Goal: Information Seeking & Learning: Find specific fact

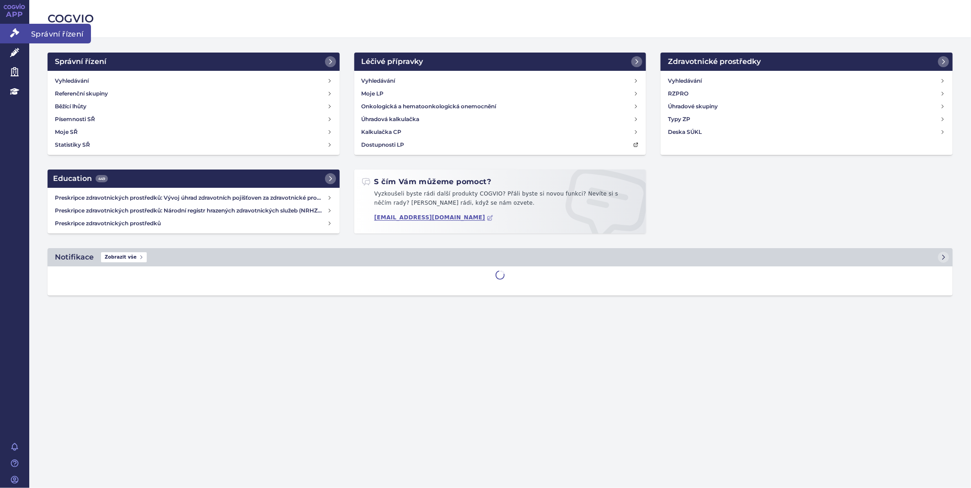
drag, startPoint x: 0, startPoint y: 0, endPoint x: 11, endPoint y: 30, distance: 32.1
click at [11, 30] on icon at bounding box center [14, 32] width 9 height 9
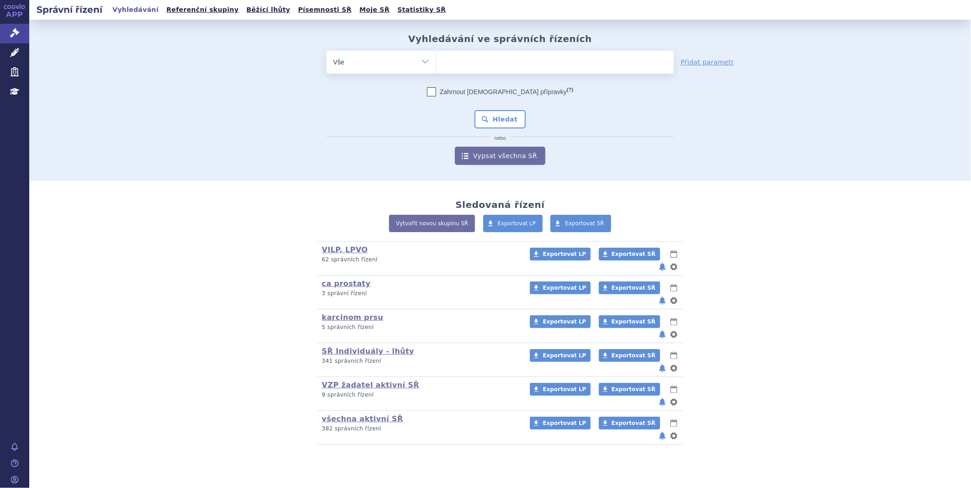
click at [507, 66] on ul at bounding box center [554, 60] width 237 height 19
click at [436, 66] on select at bounding box center [436, 61] width 0 height 23
type input "gmp"
type input "gmpr"
type input "gmpro"
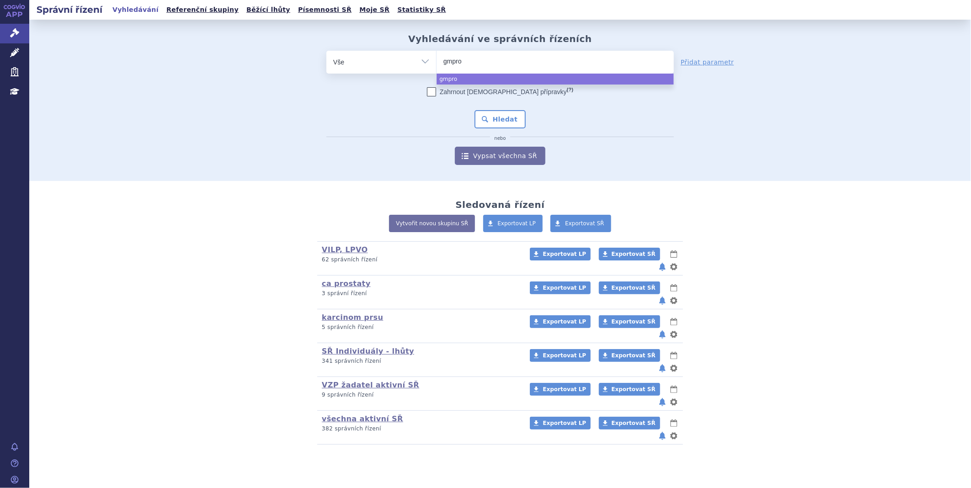
type input "gmpro"
type input "gmpro d"
type input "gmpro del"
type input "gmpro deli"
select select "gmpro deli"
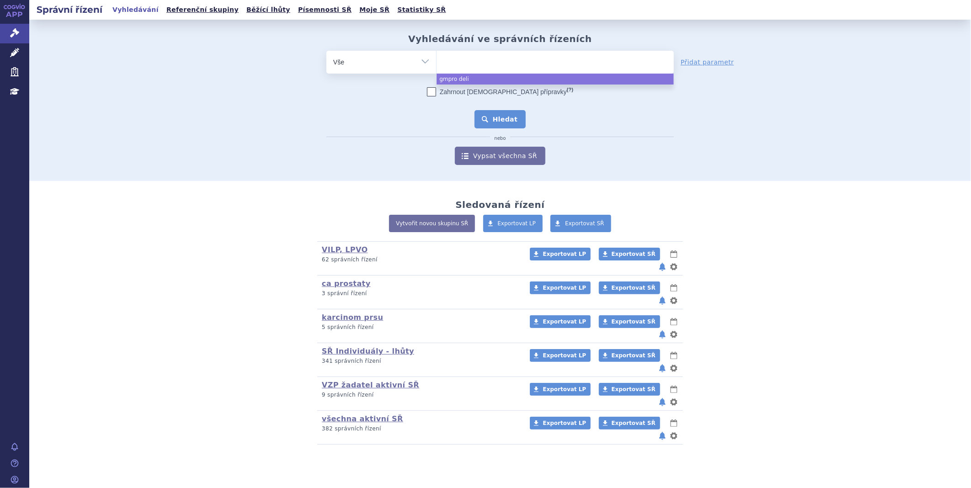
click at [491, 123] on button "Hledat" at bounding box center [500, 119] width 52 height 18
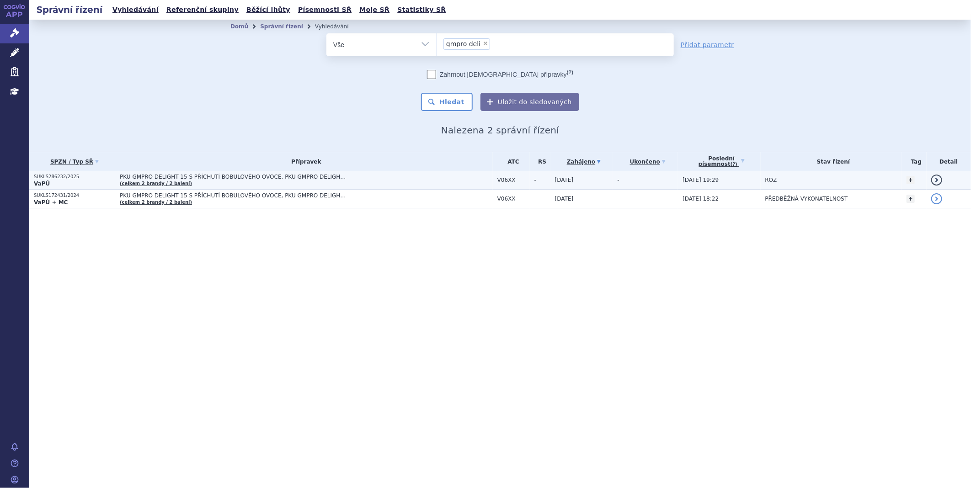
click at [228, 174] on span "PKU GMPRO DELIGHT 15 S PŘÍCHUTÍ BOBULOVÉHO OVOCE, PKU GMPRO DELIGHT 15 S PŘÍCHU…" at bounding box center [234, 177] width 228 height 6
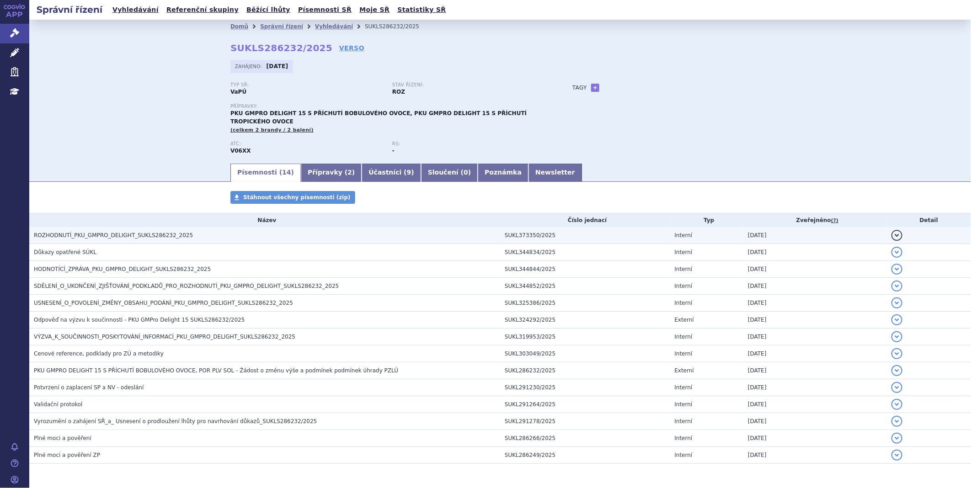
click at [143, 232] on span "ROZHODNUTÍ_PKU_GMPRO_DELIGHT_SUKLS286232_2025" at bounding box center [113, 235] width 159 height 6
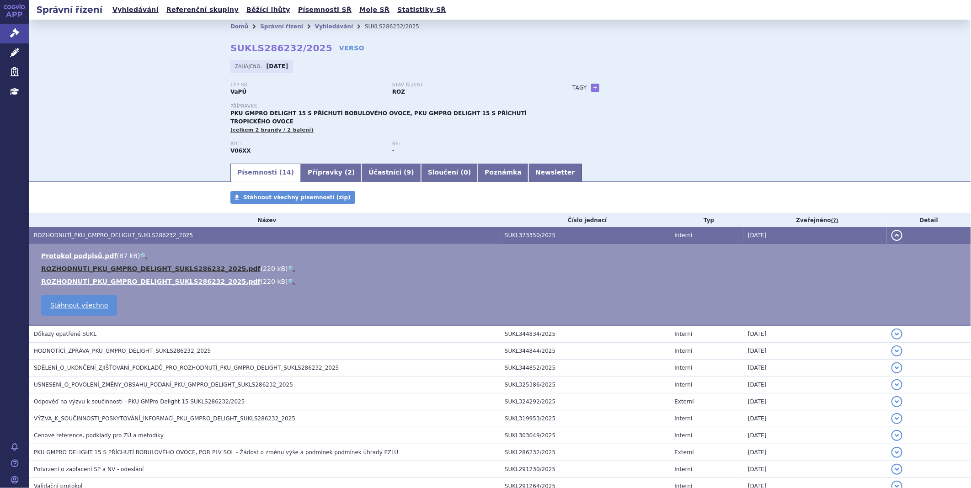
click at [129, 265] on link "ROZHODNUTI_PKU_GMPRO_DELIGHT_SUKLS286232_2025.pdf" at bounding box center [150, 268] width 219 height 7
click at [13, 29] on icon at bounding box center [14, 32] width 9 height 9
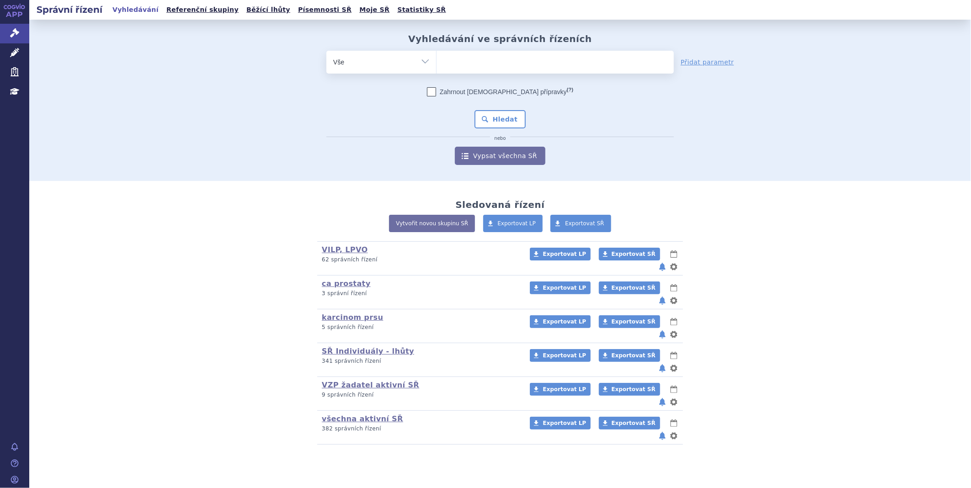
click at [445, 58] on input "search" at bounding box center [445, 60] width 5 height 11
paste input "SUKLS305543/2025"
type input "SUKLS305543/2025"
select select "SUKLS305543/2025"
click at [494, 119] on button "Hledat" at bounding box center [500, 119] width 52 height 18
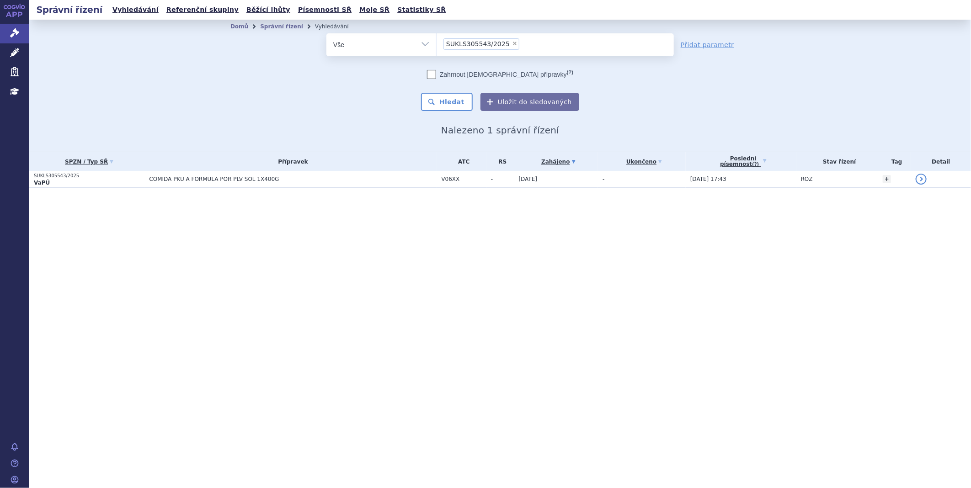
click at [186, 179] on span "COMIDA PKU A FORMULA POR PLV SOL 1X400G" at bounding box center [263, 179] width 228 height 6
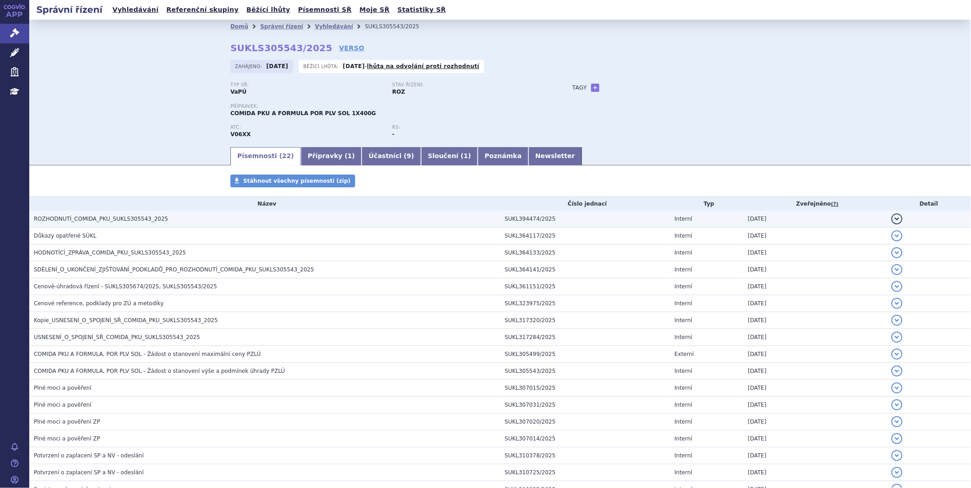
click at [94, 220] on span "ROZHODNUTÍ_COMIDA_PKU_SUKLS305543_2025" at bounding box center [101, 219] width 134 height 6
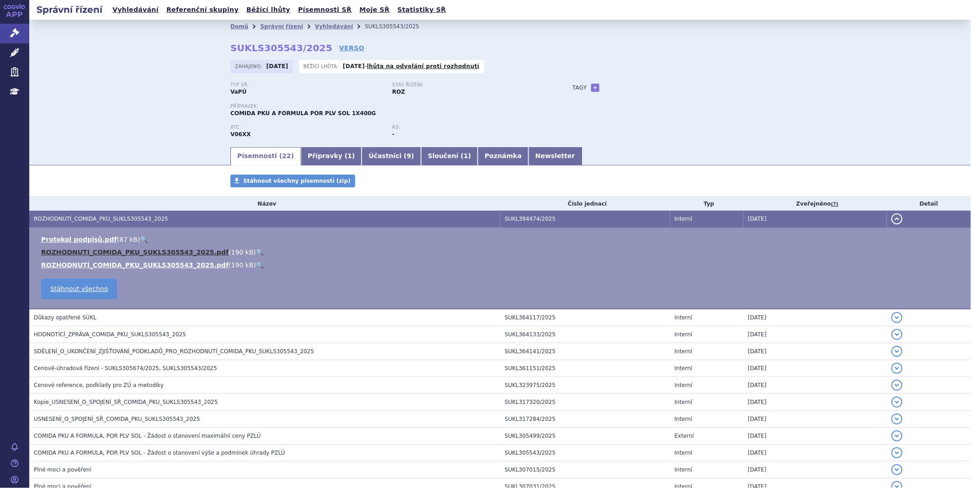
click at [86, 252] on link "ROZHODNUTI_COMIDA_PKU_SUKLS305543_2025.pdf" at bounding box center [134, 252] width 187 height 7
click at [12, 20] on link "APP" at bounding box center [14, 12] width 29 height 24
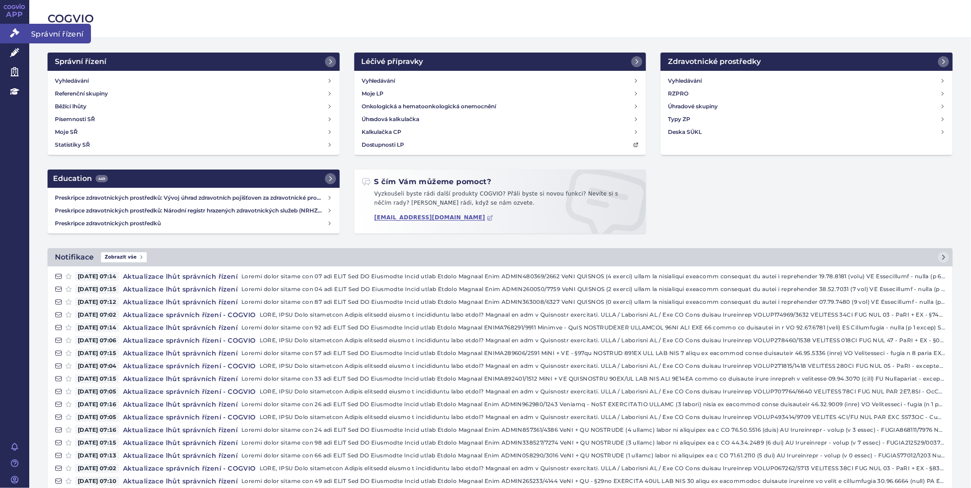
click at [5, 36] on link "Správní řízení" at bounding box center [14, 33] width 29 height 19
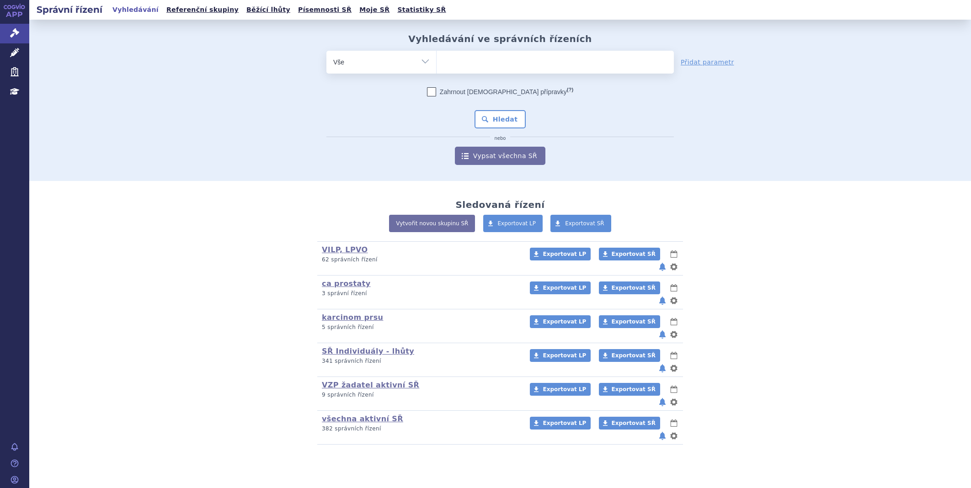
click at [491, 67] on ul at bounding box center [554, 60] width 237 height 19
click at [436, 67] on select at bounding box center [436, 61] width 0 height 23
type input "CE"
type input "CED"
type input "CEDE"
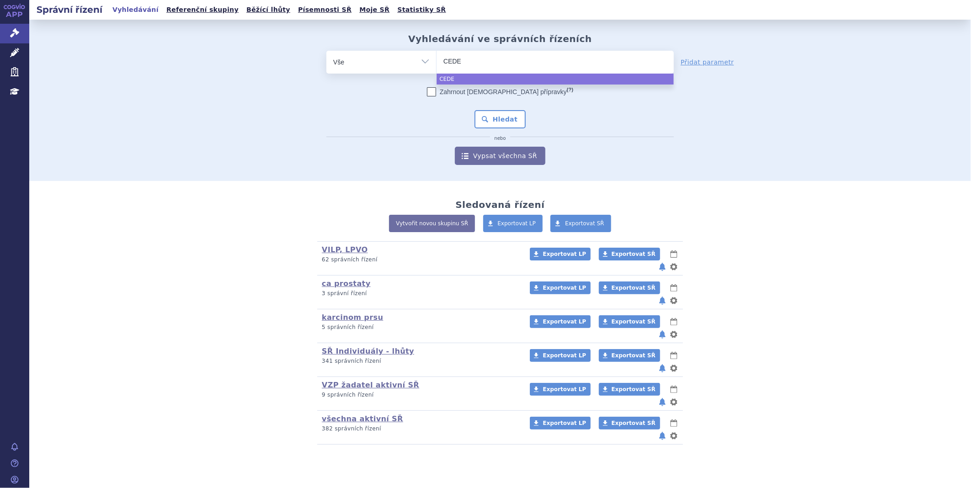
type input "CEDEP"
type input "CEDEPOS"
select select "CEDEPOS"
click at [510, 124] on button "Hledat" at bounding box center [500, 119] width 52 height 18
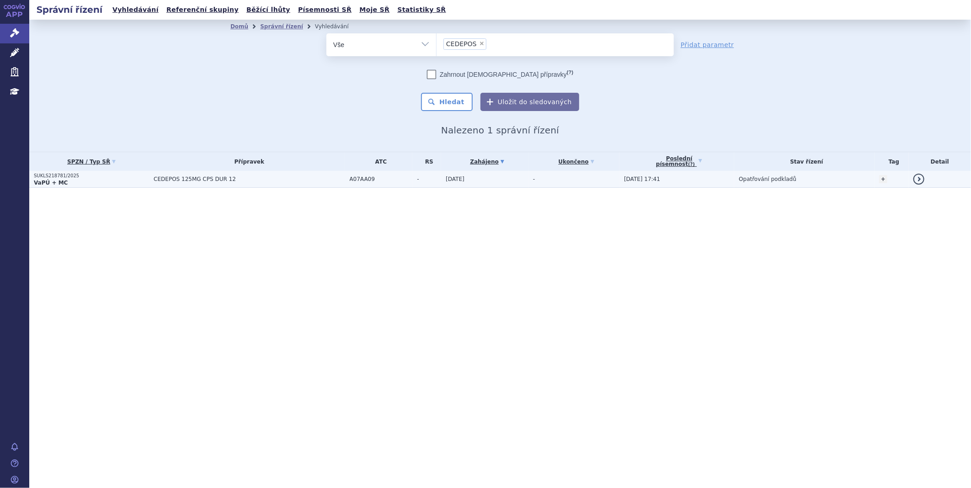
click at [207, 177] on span "CEDEPOS 125MG CPS DUR 12" at bounding box center [249, 179] width 191 height 6
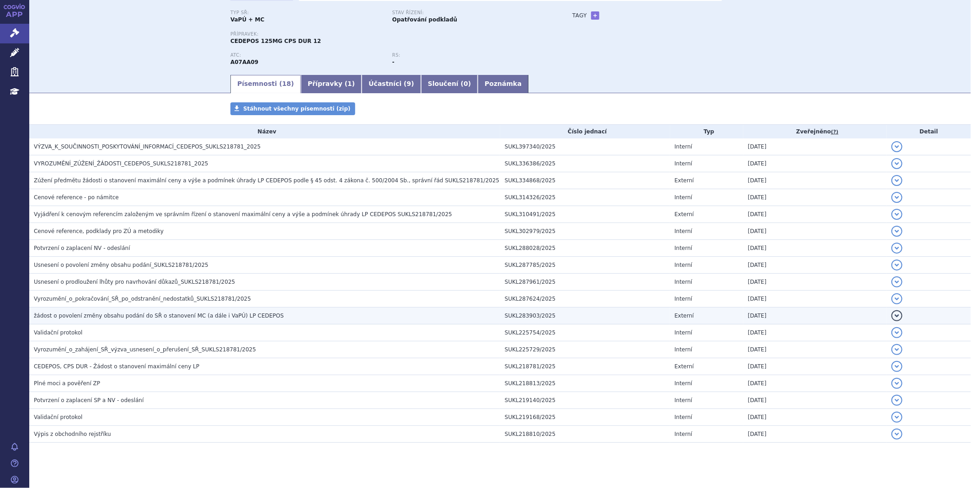
scroll to position [83, 0]
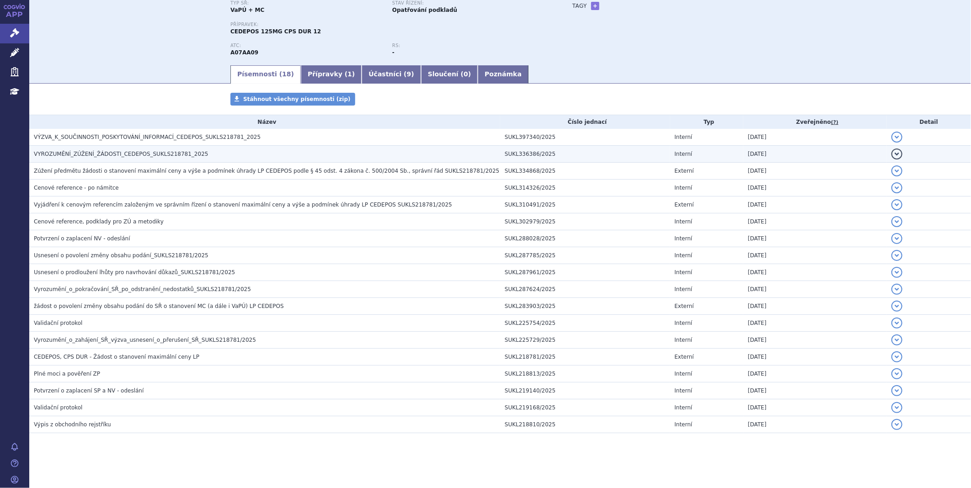
click at [97, 155] on span "VYROZUMĚNÍ_ZÚŽENÍ_ŽÁDOSTI_CEDEPOS_SUKLS218781_2025" at bounding box center [121, 154] width 175 height 6
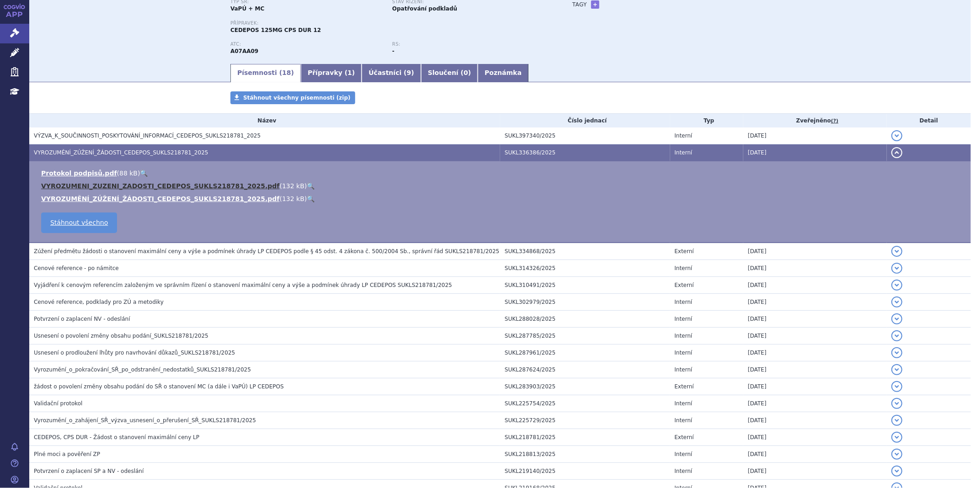
click at [105, 186] on link "VYROZUMENI_ZUZENI_ZADOSTI_CEDEPOS_SUKLS218781_2025.pdf" at bounding box center [160, 185] width 239 height 7
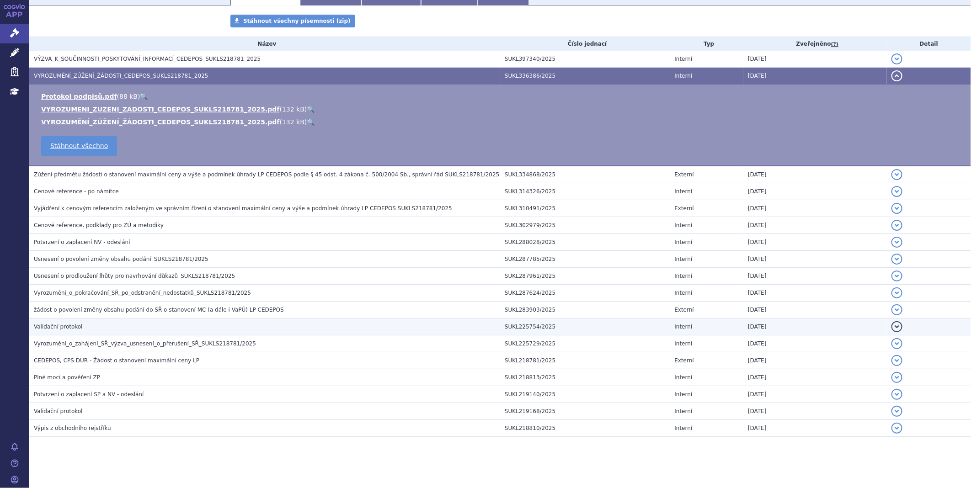
scroll to position [165, 0]
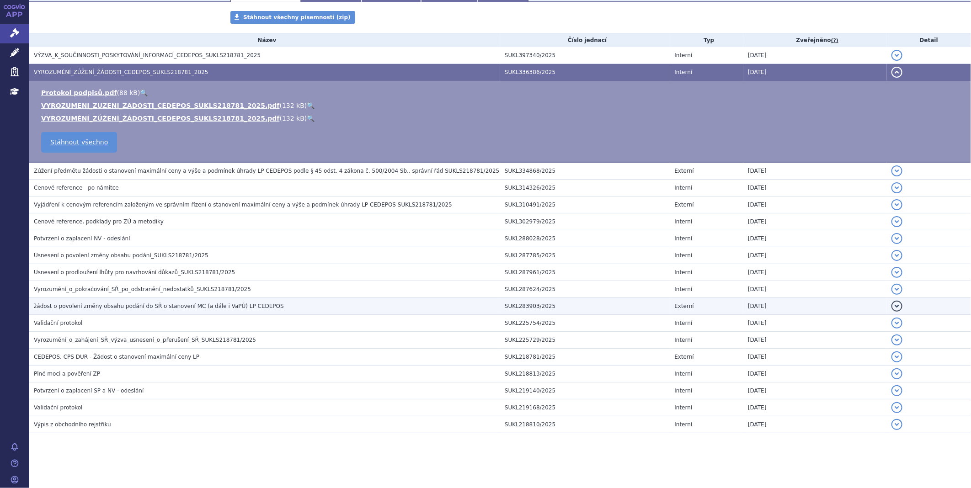
click at [211, 311] on h3 "žádost o povolení změny obsahu podání do SŘ o stanovení MC (a dále i VaPÚ) LP C…" at bounding box center [267, 306] width 466 height 9
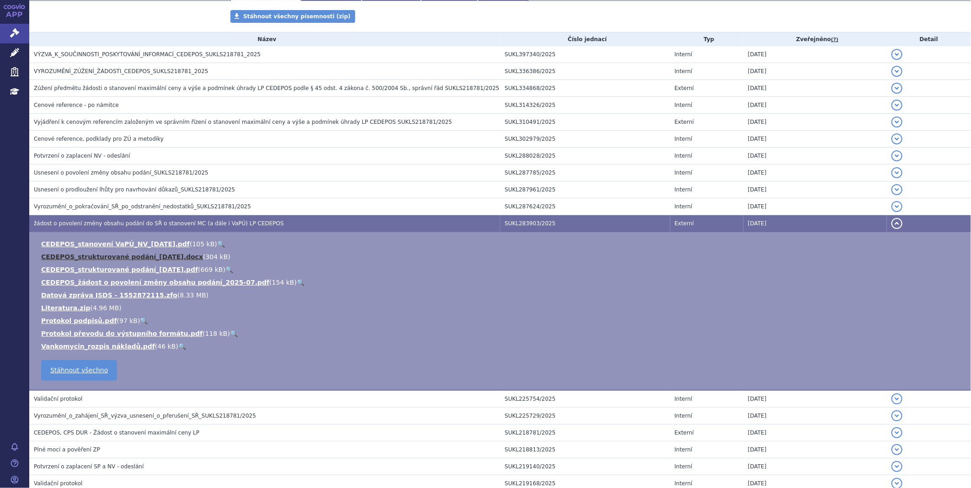
click at [167, 257] on link "CEDEPOS_strukturované podání_2025-07-15.docx" at bounding box center [122, 256] width 162 height 7
click at [11, 29] on icon at bounding box center [14, 32] width 9 height 9
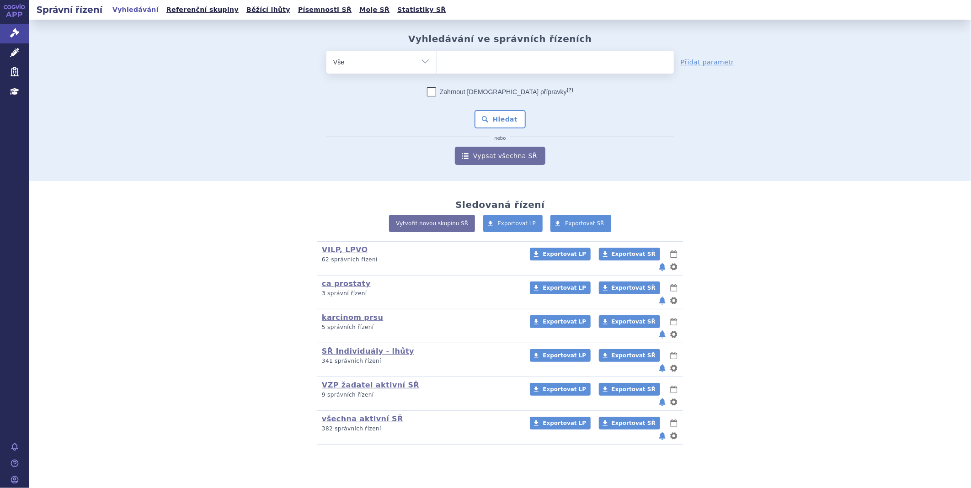
click at [457, 58] on ul at bounding box center [554, 60] width 237 height 19
click at [436, 58] on select at bounding box center [436, 61] width 0 height 23
type input "AP"
type input "APR"
type input "APRE"
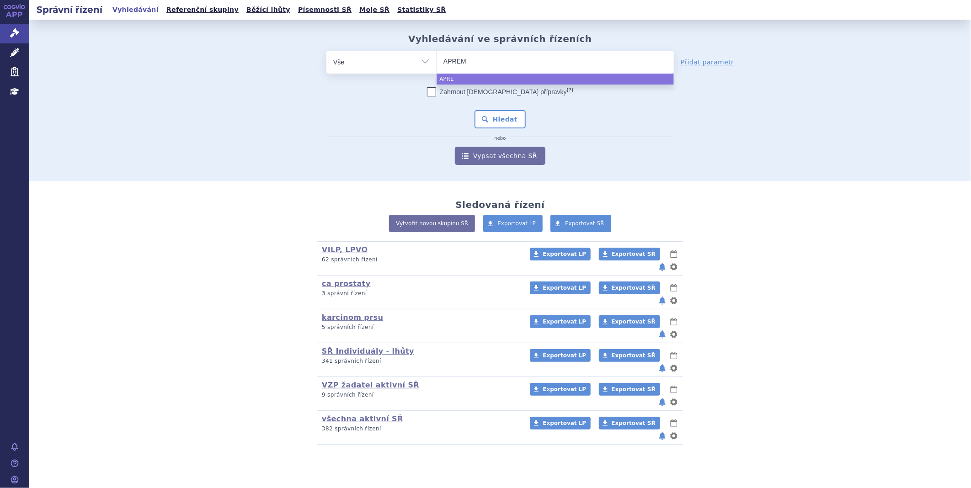
type input "APREMI"
type input "APREMIL"
type input "APREMILL"
select select "APREMILL"
click at [497, 111] on button "Hledat" at bounding box center [500, 119] width 52 height 18
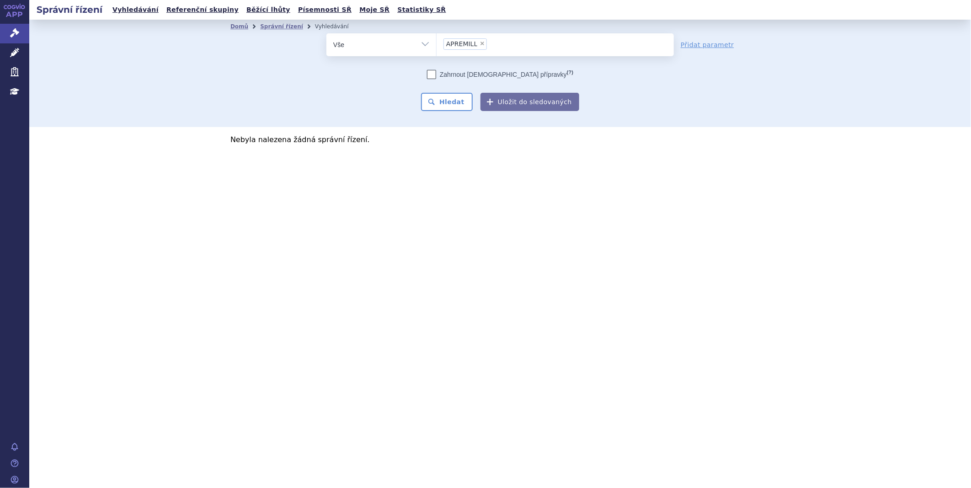
click at [479, 43] on span "×" at bounding box center [481, 43] width 5 height 5
click at [436, 43] on select "APREMILL" at bounding box center [436, 44] width 0 height 23
select select
type input "AP"
type input "APRE"
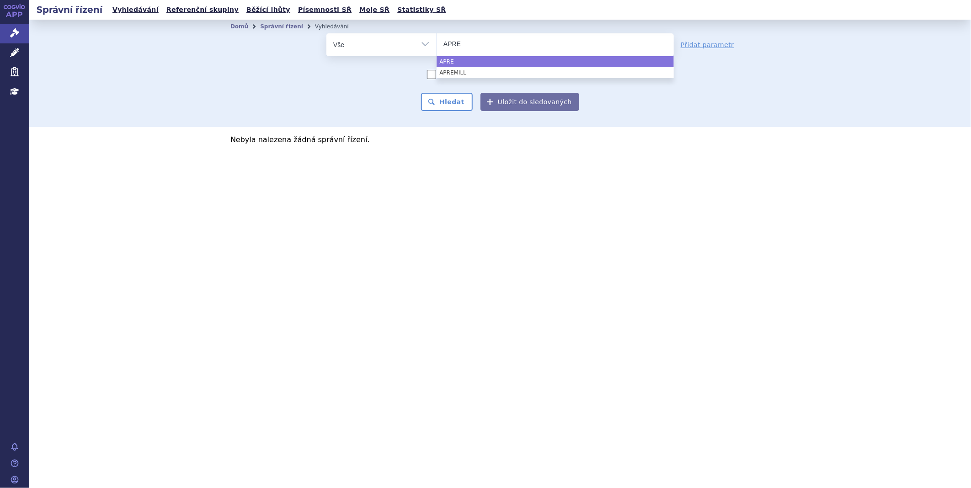
type input "APREM"
type input "APREMIL"
select select "APREMIL"
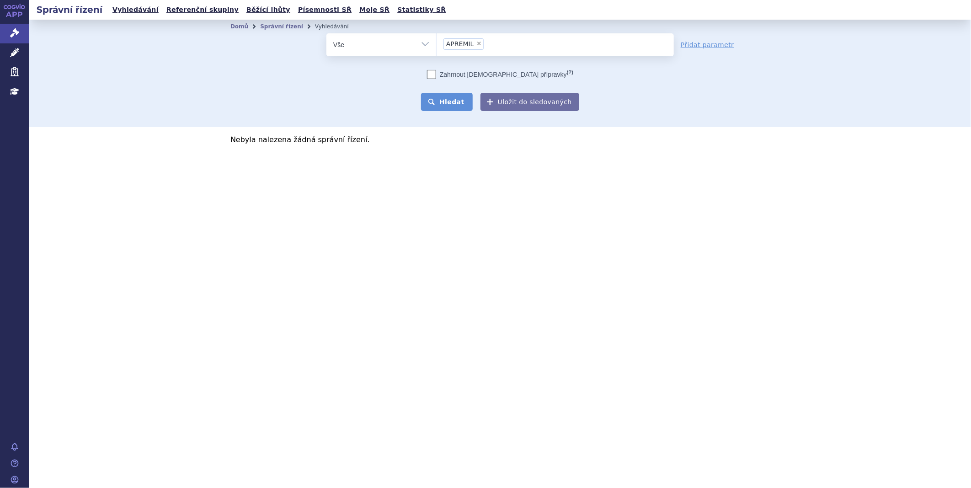
click at [450, 104] on button "Hledat" at bounding box center [447, 102] width 52 height 18
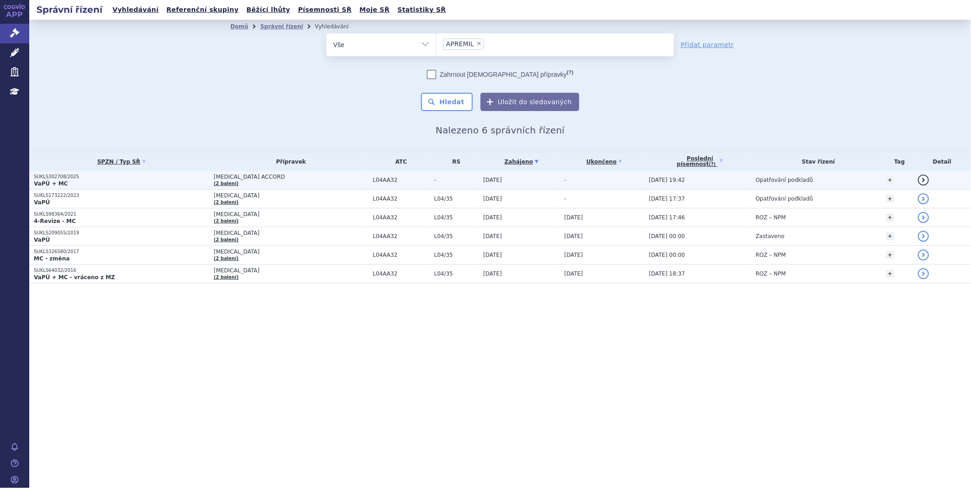
click at [245, 175] on span "[MEDICAL_DATA] ACCORD" at bounding box center [291, 177] width 154 height 6
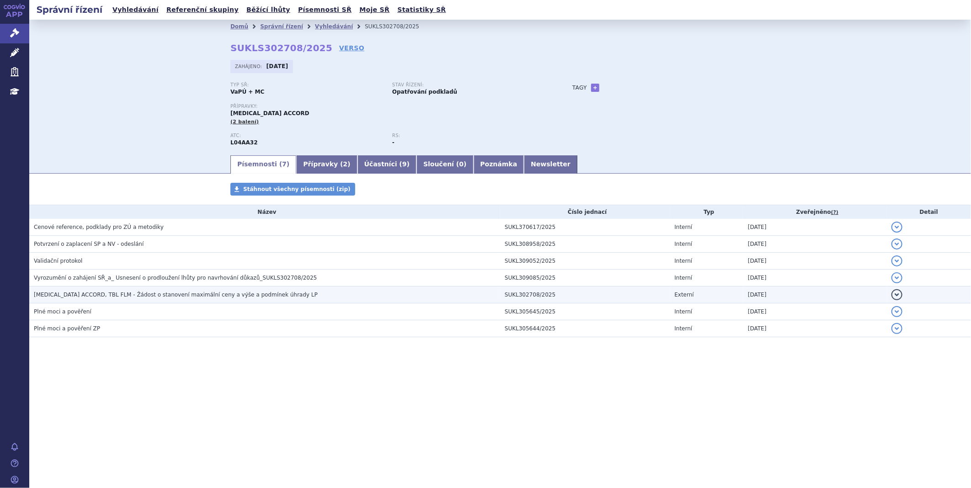
click at [127, 293] on span "[MEDICAL_DATA] ACCORD, TBL FLM - Žádost o stanovení maximální ceny a výše a pod…" at bounding box center [176, 295] width 284 height 6
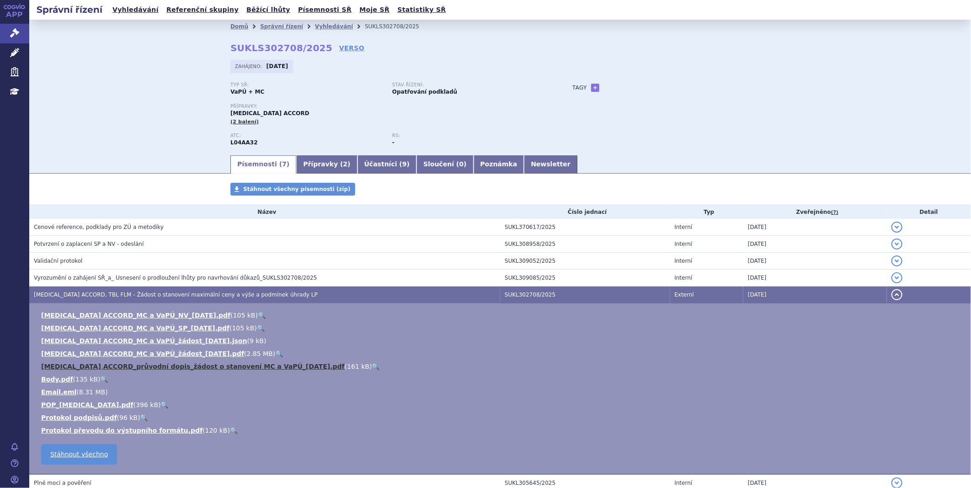
click at [122, 366] on link "[MEDICAL_DATA] ACCORD_průvodní dopis_žádost o stanovení MC a VaPÚ_[DATE].pdf" at bounding box center [192, 366] width 303 height 7
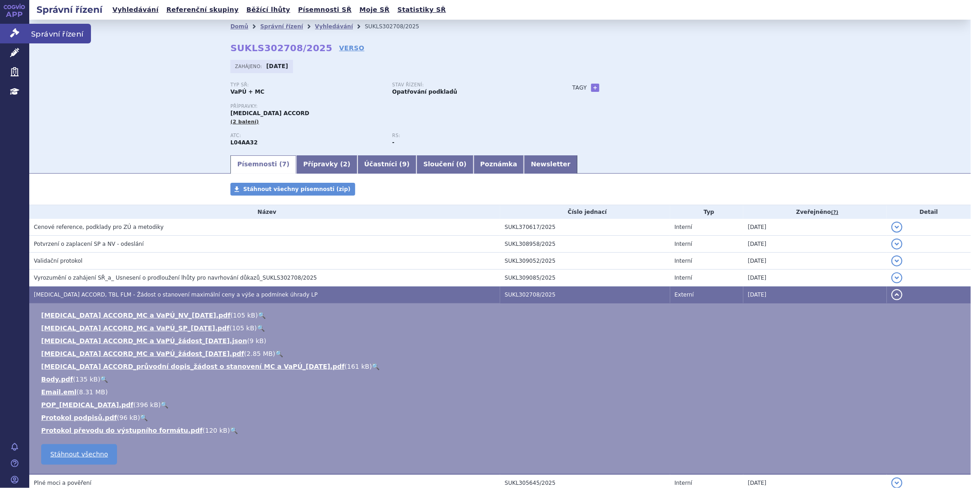
click at [28, 29] on link "Správní řízení" at bounding box center [14, 33] width 29 height 19
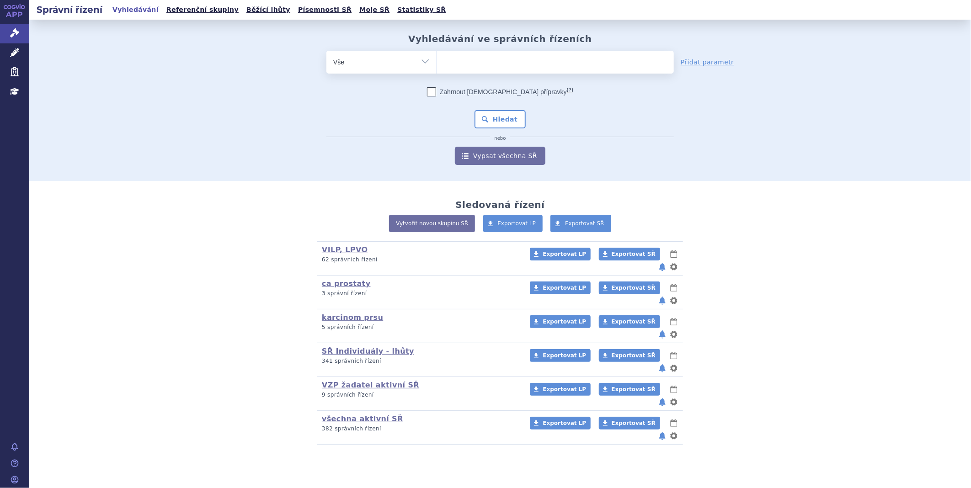
click at [651, 49] on div "Vyhledávání ve správních řízeních odstranit Vše Spisová značka Od" at bounding box center [500, 99] width 576 height 132
click at [620, 106] on div "Zahrnout bratrské přípravky (?) * Pozor, hledání dle vyhledávacího parametru In…" at bounding box center [499, 126] width 347 height 78
click at [642, 71] on span at bounding box center [554, 62] width 237 height 23
click at [436, 71] on select at bounding box center [436, 61] width 0 height 23
type input "OZ"
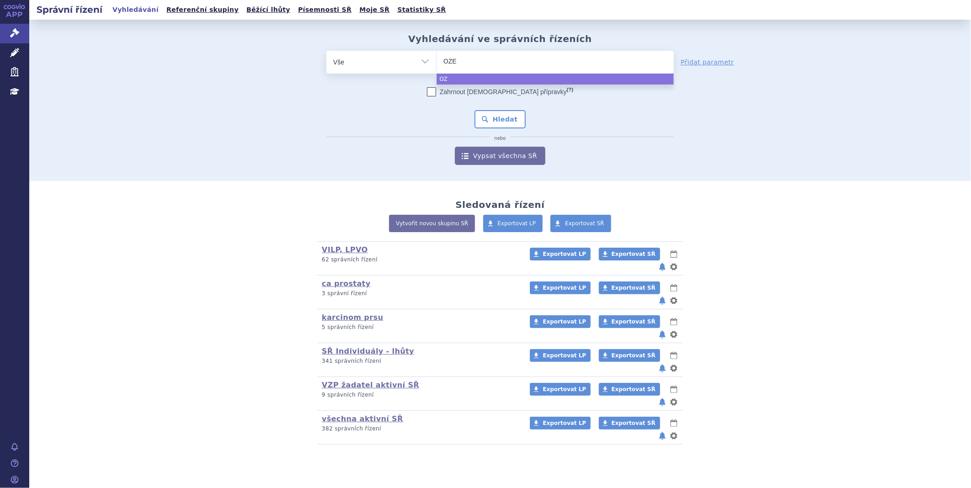
type input "OZEM"
type input "OZEMP"
type input "OZEMPI"
type input "OZEMPIC"
select select "OZEMPIC"
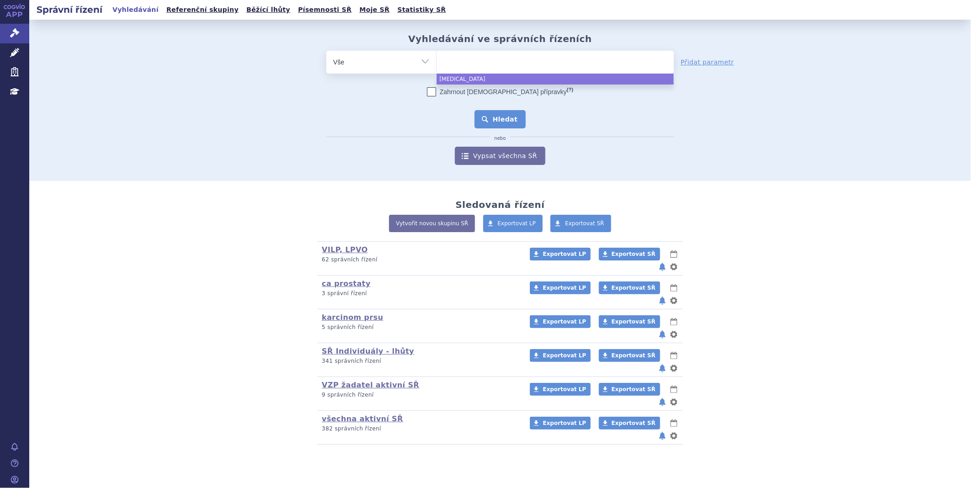
click at [502, 116] on button "Hledat" at bounding box center [500, 119] width 52 height 18
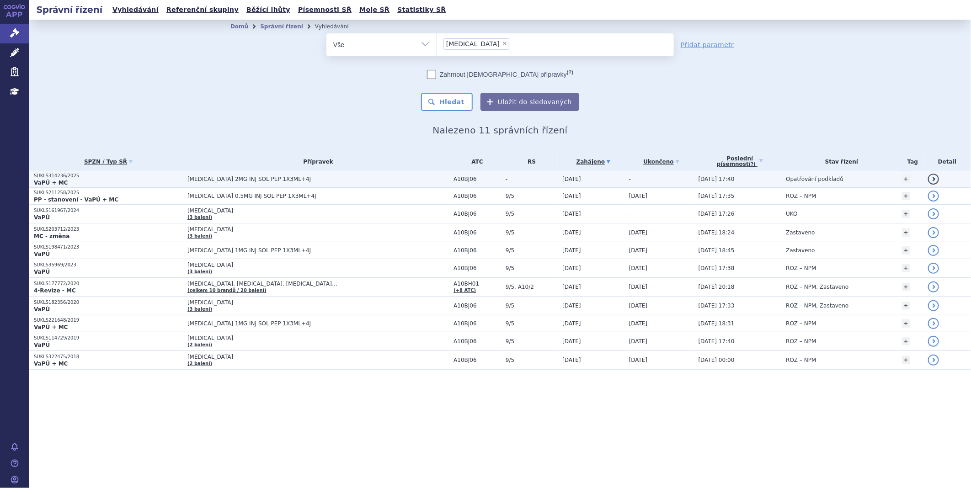
click at [270, 186] on td "[MEDICAL_DATA] 2MG INJ SOL PEP 1X3ML+4J" at bounding box center [316, 179] width 266 height 17
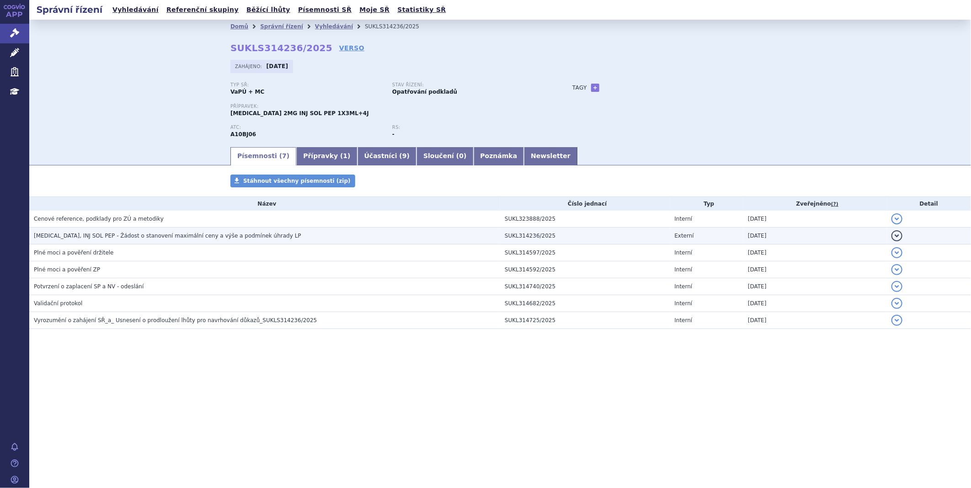
click at [213, 238] on span "OZEMPIC, INJ SOL PEP - Žádost o stanovení maximální ceny a výše a podmínek úhra…" at bounding box center [167, 236] width 267 height 6
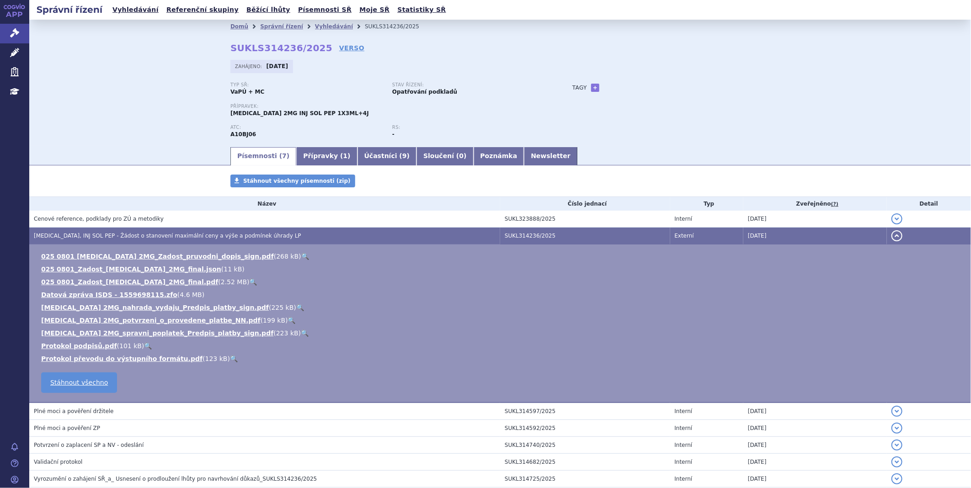
click at [185, 261] on li "025 0801 OZEMPIC 2MG_Zadost_pruvodni_dopis_sign.pdf ( 268 kB ) 🔍" at bounding box center [501, 256] width 920 height 9
click at [194, 254] on link "025 0801 OZEMPIC 2MG_Zadost_pruvodni_dopis_sign.pdf" at bounding box center [157, 256] width 233 height 7
click at [124, 269] on link "025 0801_Zadost_Ozempic_2MG_final.json" at bounding box center [131, 268] width 180 height 7
click at [140, 277] on ul "025 0801 OZEMPIC 2MG_Zadost_pruvodni_dopis_sign.pdf ( 268 kB ) 🔍 025 0801_Zados…" at bounding box center [499, 307] width 923 height 111
click at [139, 284] on link "025 0801_Zadost_Ozempic_2MG_final.pdf" at bounding box center [129, 281] width 177 height 7
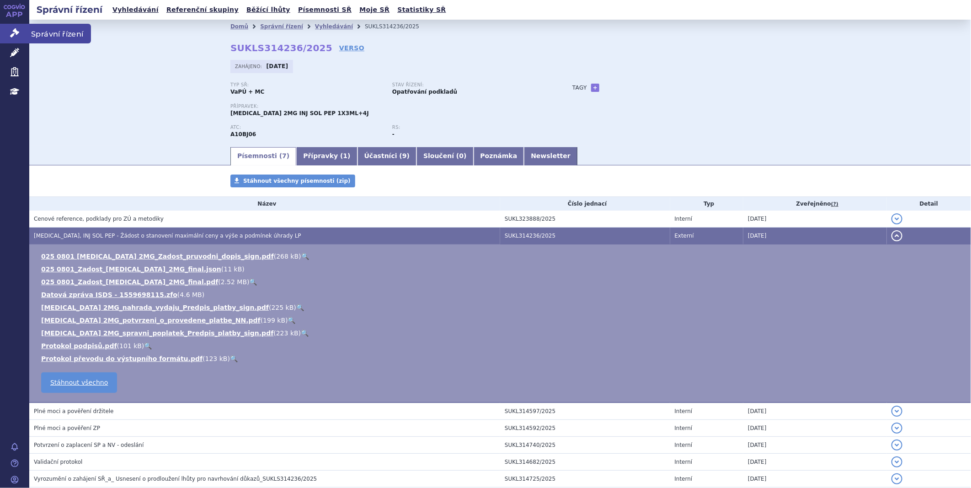
click at [22, 28] on link "Správní řízení" at bounding box center [14, 33] width 29 height 19
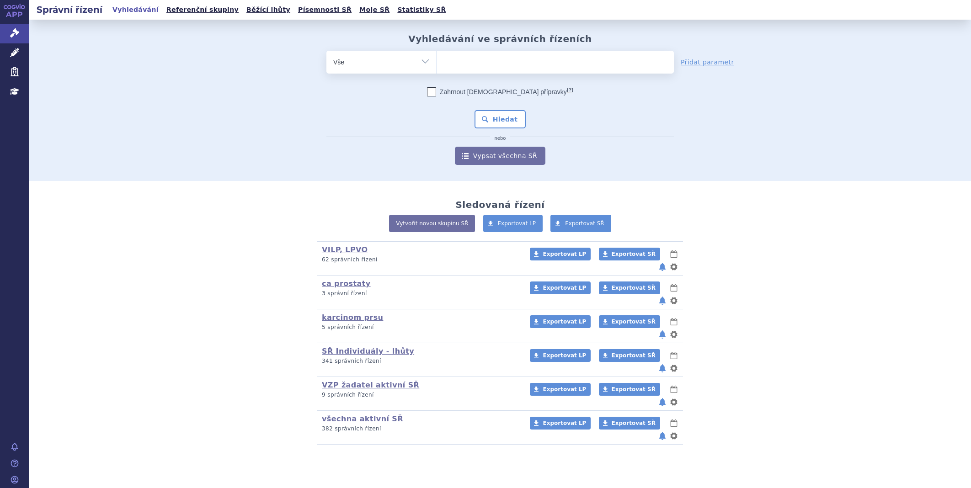
click at [499, 65] on ul at bounding box center [554, 60] width 237 height 19
click at [436, 65] on select at bounding box center [436, 61] width 0 height 23
type input "ta"
type input "tal"
type input "talve"
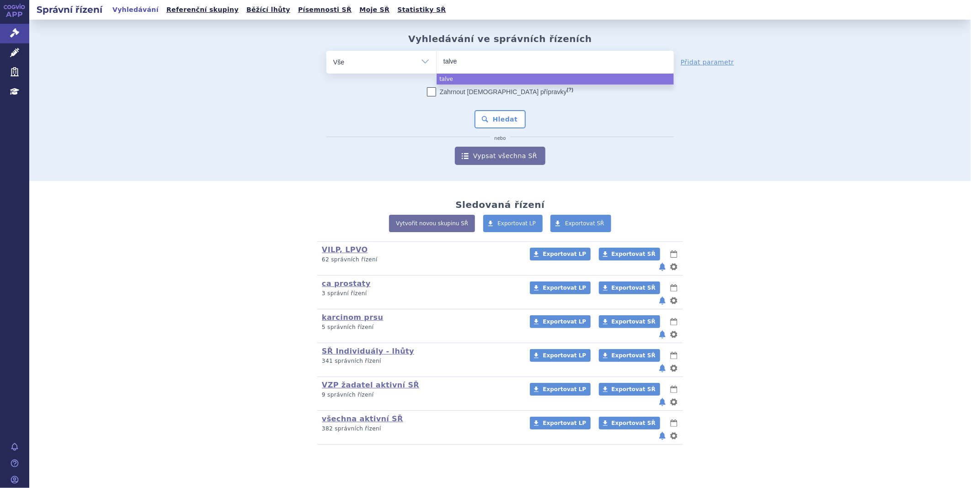
type input "talvey"
select select "talvey"
click at [508, 119] on button "Hledat" at bounding box center [500, 119] width 52 height 18
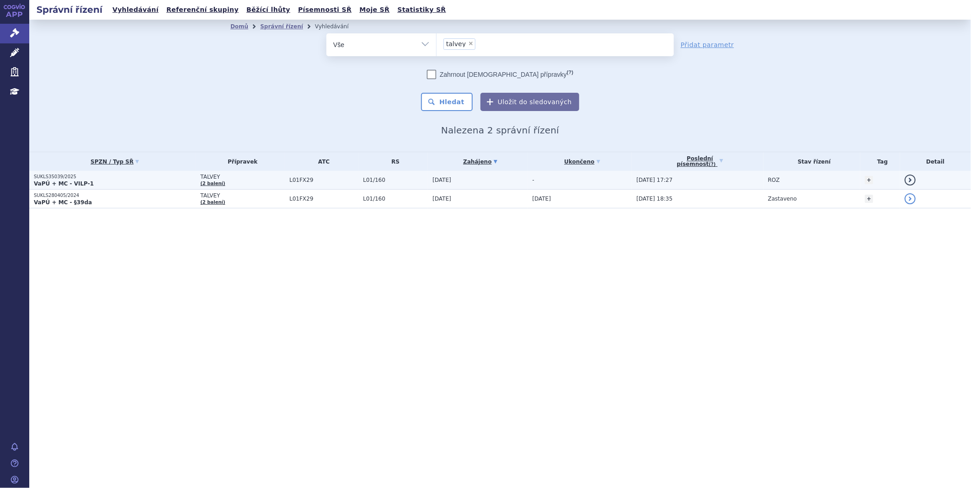
click at [223, 179] on span "TALVEY" at bounding box center [242, 177] width 85 height 6
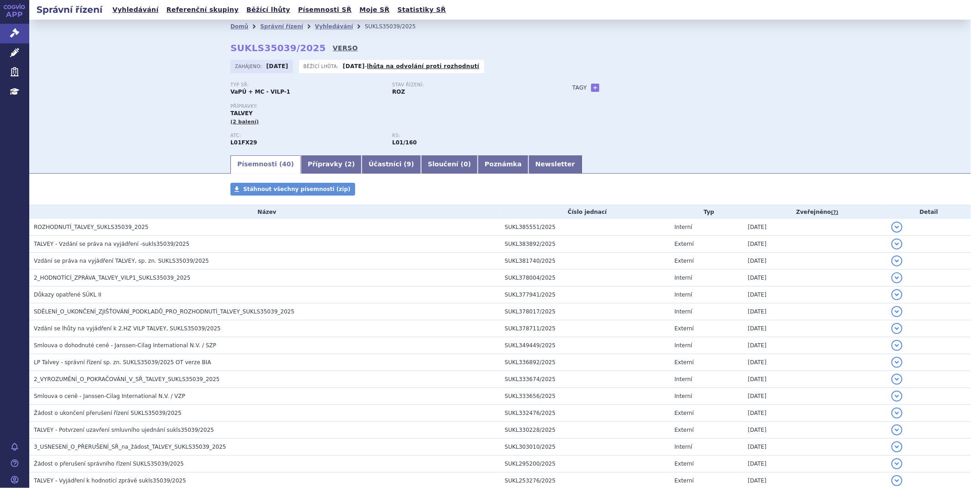
click at [333, 51] on link "VERSO" at bounding box center [345, 47] width 25 height 9
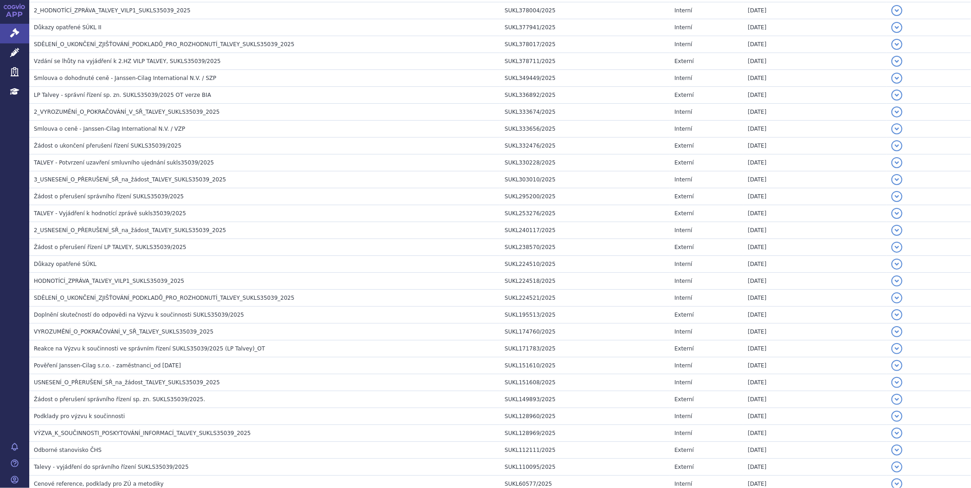
scroll to position [304, 0]
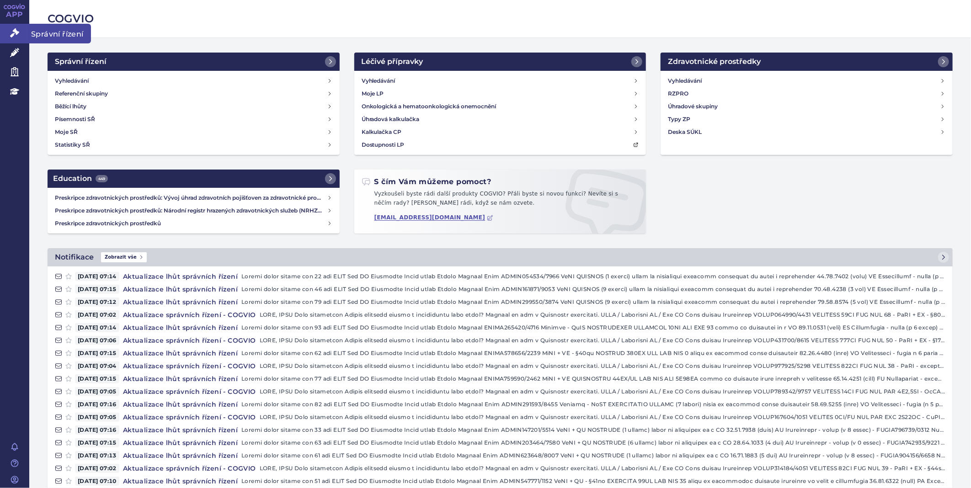
click at [32, 33] on span "Správní řízení" at bounding box center [60, 33] width 62 height 19
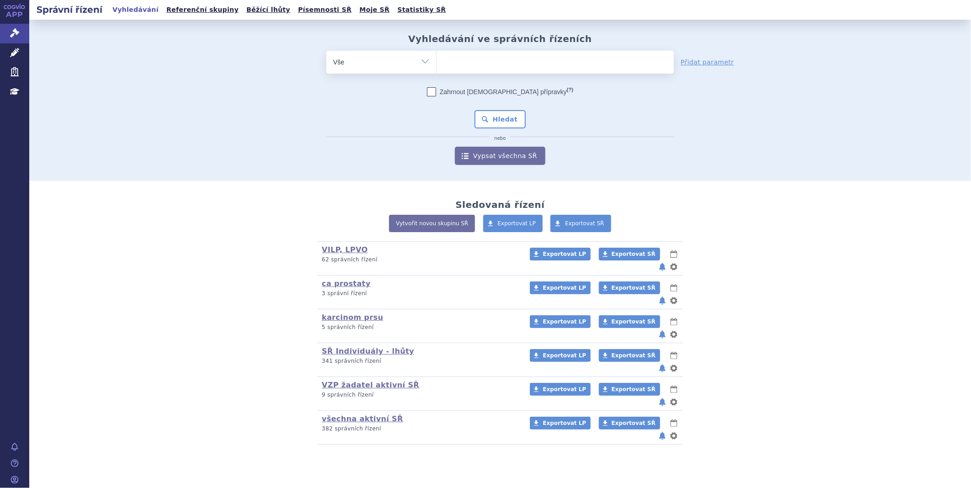
click at [504, 63] on ul at bounding box center [554, 60] width 237 height 19
click at [436, 63] on select at bounding box center [436, 61] width 0 height 23
type input "ta"
type input "tal"
type input "talv"
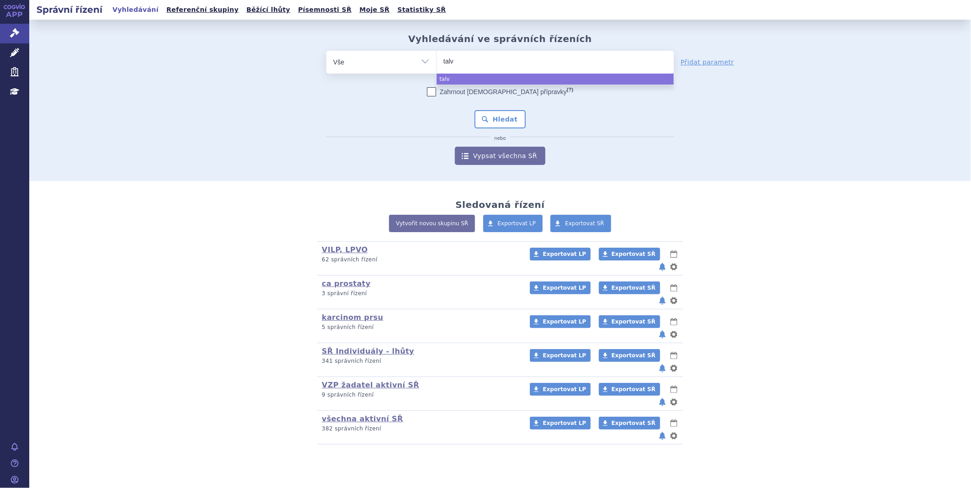
type input "talve"
type input "talvey"
select select "talvey"
click at [502, 120] on button "Hledat" at bounding box center [500, 119] width 52 height 18
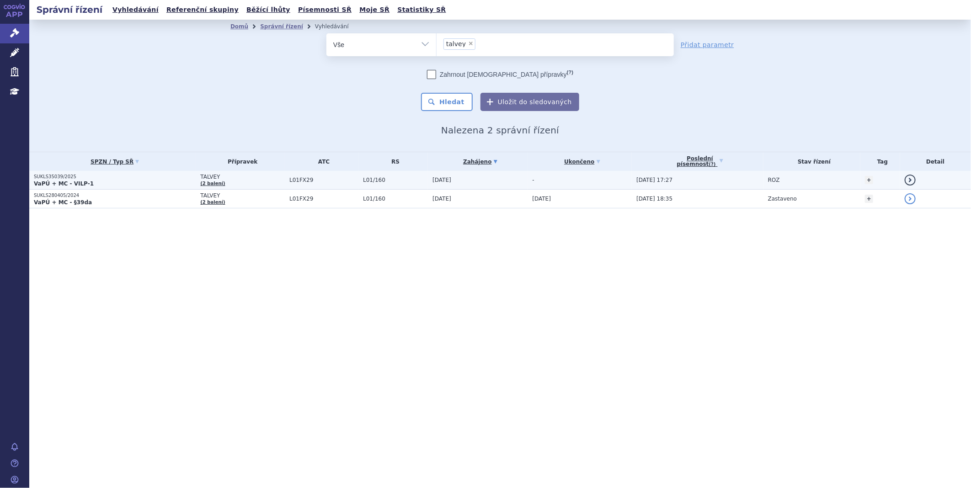
click at [88, 176] on p "SUKLS35039/2025" at bounding box center [115, 177] width 162 height 6
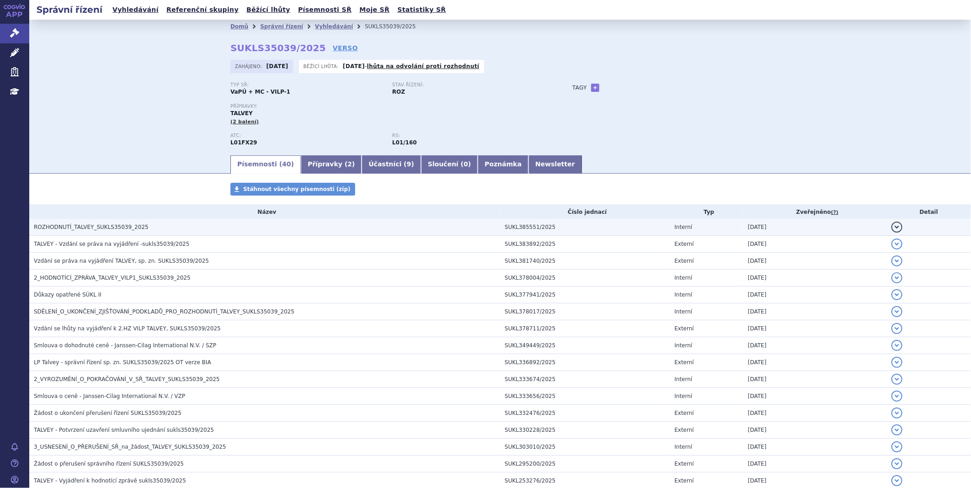
click at [101, 227] on span "ROZHODNUTÍ_TALVEY_SUKLS35039_2025" at bounding box center [91, 227] width 115 height 6
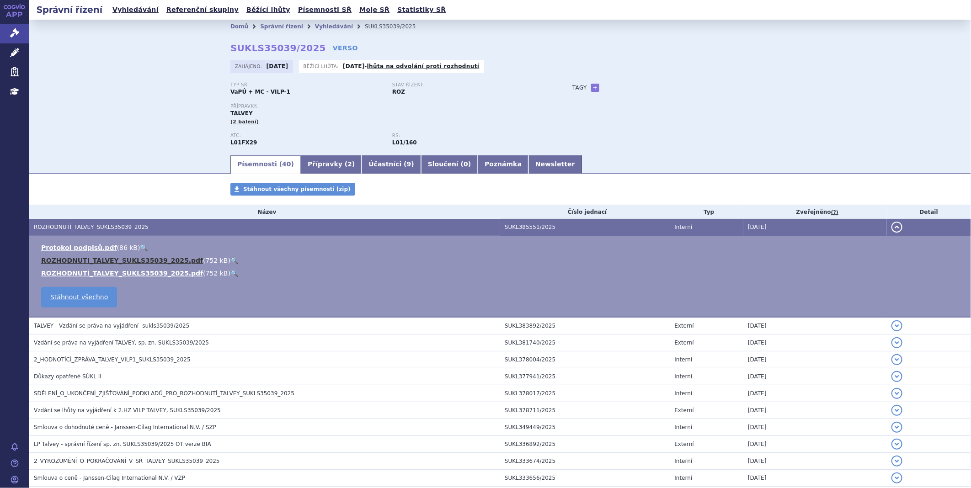
click at [107, 264] on link "ROZHODNUTI_TALVEY_SUKLS35039_2025.pdf" at bounding box center [122, 260] width 162 height 7
click at [10, 26] on link "Správní řízení" at bounding box center [14, 33] width 29 height 19
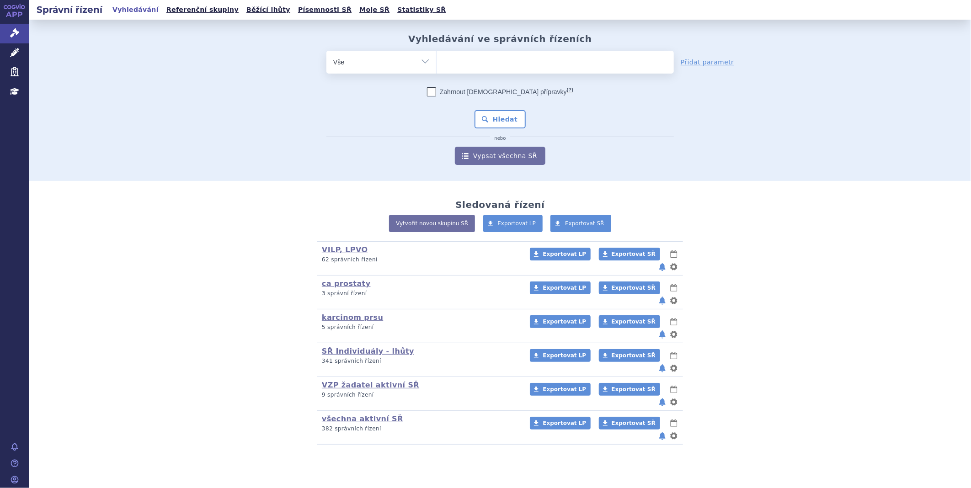
click at [456, 57] on ul at bounding box center [554, 60] width 237 height 19
click at [436, 57] on select at bounding box center [436, 61] width 0 height 23
type input "qi"
type input "qin"
type input "qinlo"
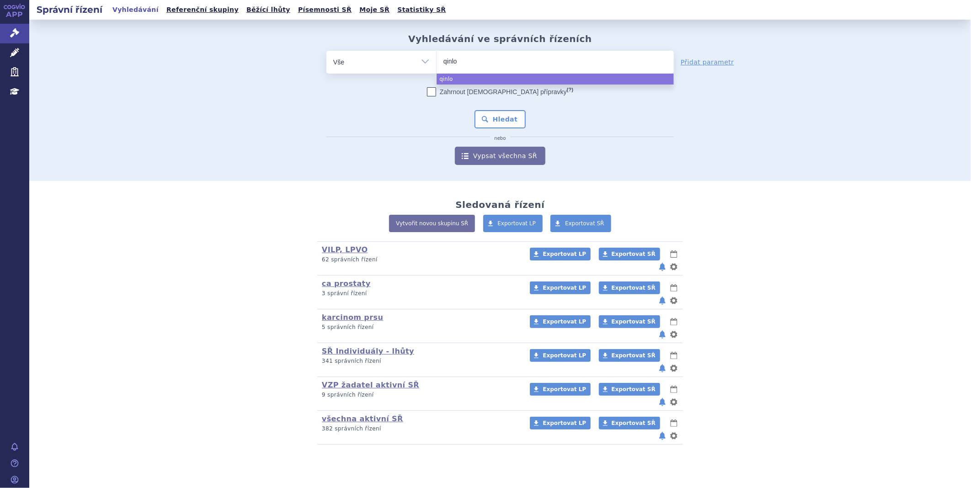
type input "qinloc"
type input "qinlock"
select select "qinlock"
click at [510, 115] on button "Hledat" at bounding box center [500, 119] width 52 height 18
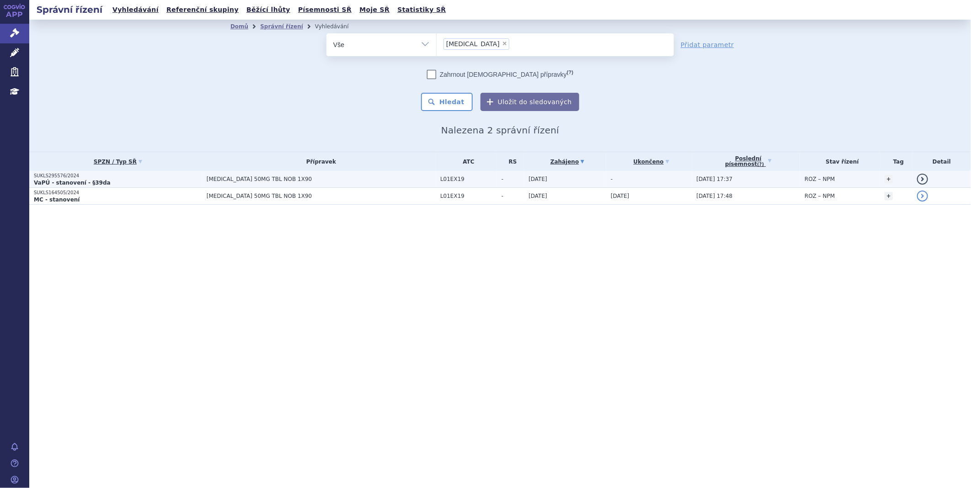
click at [254, 179] on span "[MEDICAL_DATA] 50MG TBL NOB 1X90" at bounding box center [321, 179] width 228 height 6
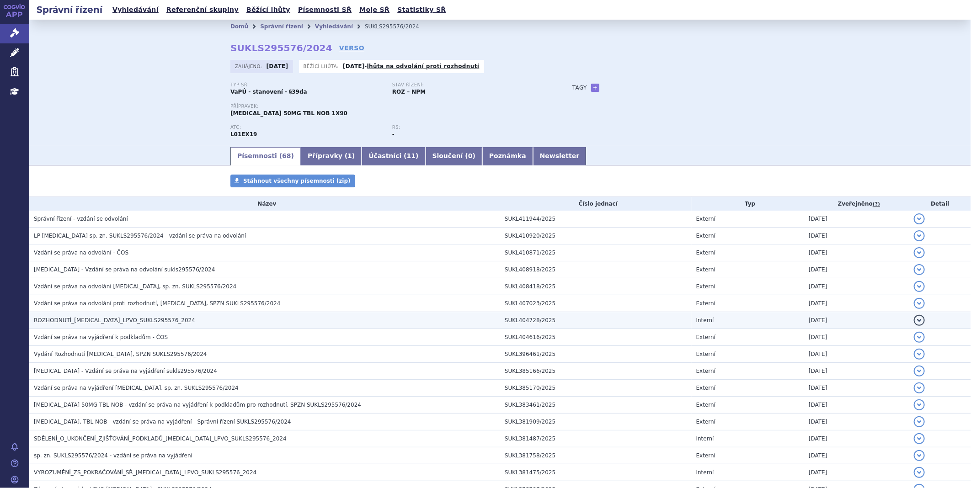
click at [87, 320] on span "ROZHODNUTÍ_[MEDICAL_DATA]_LPVO_SUKLS295576_2024" at bounding box center [114, 320] width 161 height 6
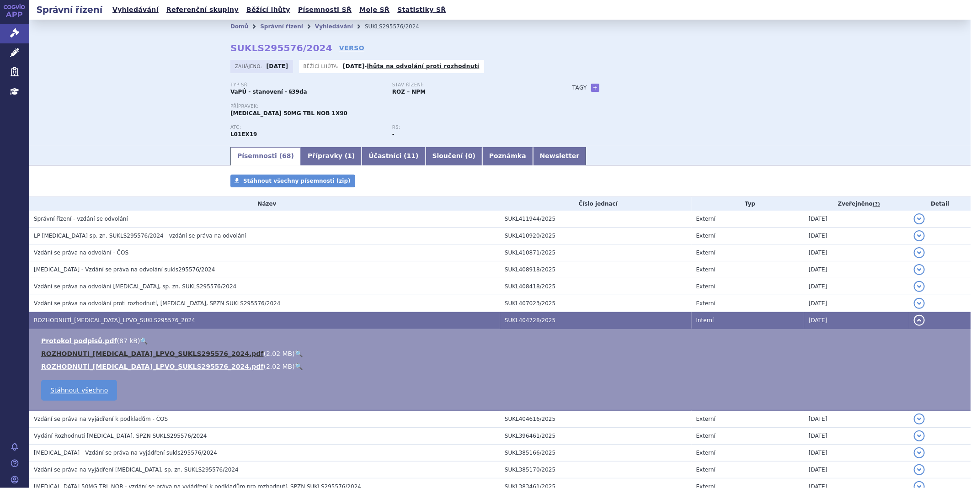
click at [84, 354] on link "ROZHODNUTI_QINLOCK_LPVO_SUKLS295576_2024.pdf" at bounding box center [152, 353] width 223 height 7
click at [361, 153] on link "Účastníci ( 11 )" at bounding box center [393, 156] width 64 height 18
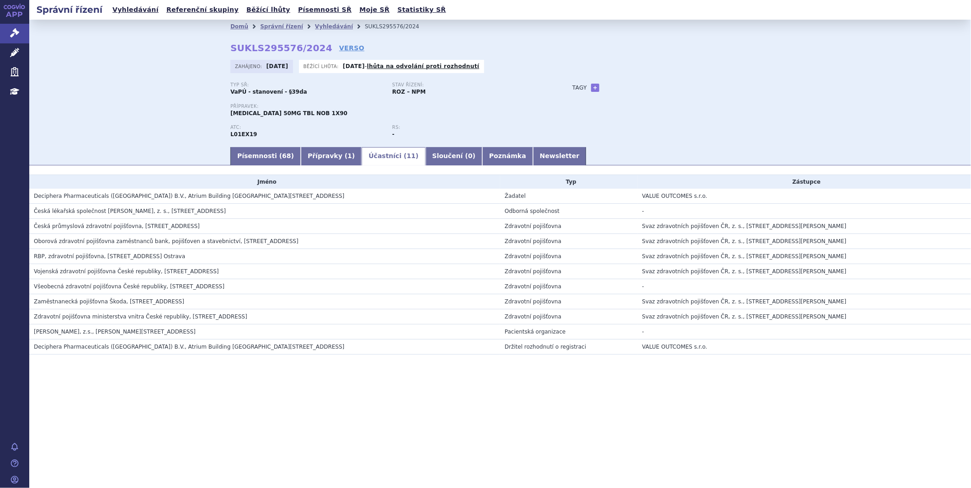
drag, startPoint x: 306, startPoint y: 196, endPoint x: 33, endPoint y: 200, distance: 273.3
click at [33, 200] on td "Deciphera Pharmaceuticals (Netherlands) B.V., Atrium Building Floor 4th Strawin…" at bounding box center [264, 196] width 471 height 15
copy span "Deciphera Pharmaceuticals (Netherlands) B.V., Atrium Building Floor 4th Strawin…"
click at [308, 153] on link "Přípravky ( 1 )" at bounding box center [331, 156] width 61 height 18
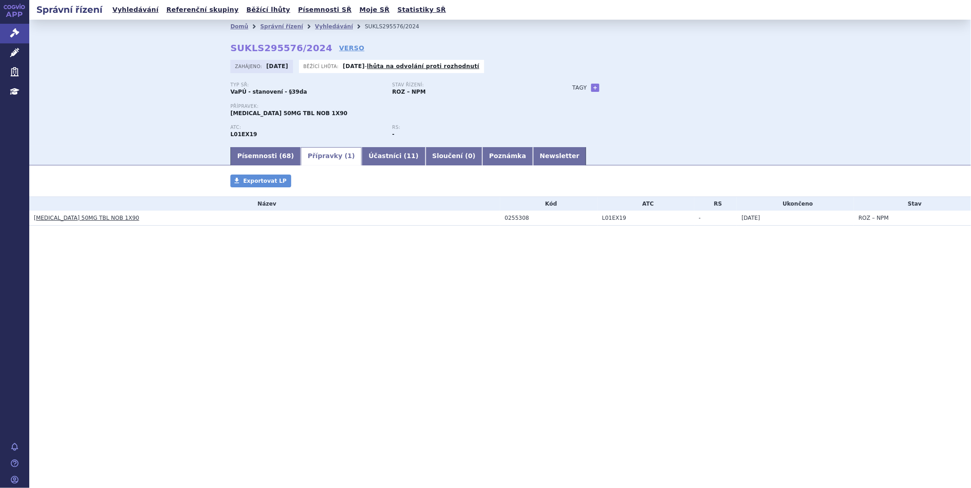
click at [622, 219] on td "L01EX19" at bounding box center [645, 218] width 97 height 15
drag, startPoint x: 621, startPoint y: 215, endPoint x: 590, endPoint y: 218, distance: 30.3
click at [590, 218] on tr "QINLOCK 50MG TBL NOB 1X90 0255308 L01EX19 - 13.10.2025 ROZ – NPM" at bounding box center [499, 218] width 941 height 15
copy tr "L01EX19"
click at [446, 354] on div "Správní řízení Vyhledávání Referenční skupiny Běžící lhůty Písemnosti SŘ Moje S…" at bounding box center [499, 244] width 941 height 488
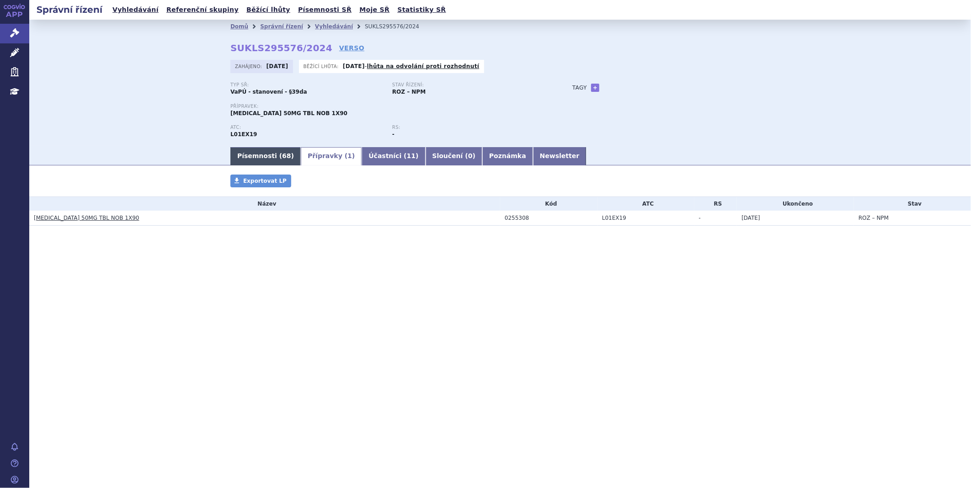
click at [269, 160] on link "Písemnosti ( 68 )" at bounding box center [265, 156] width 70 height 18
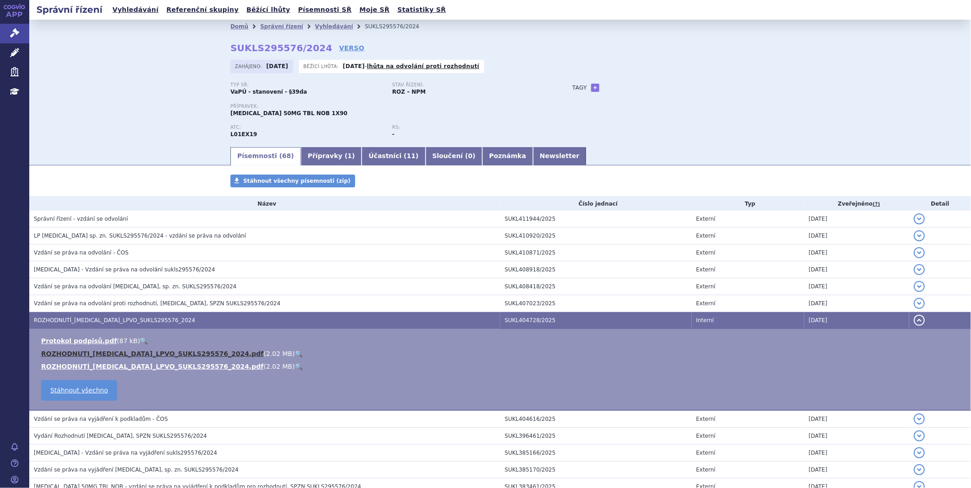
click at [80, 354] on link "ROZHODNUTI_QINLOCK_LPVO_SUKLS295576_2024.pdf" at bounding box center [152, 353] width 223 height 7
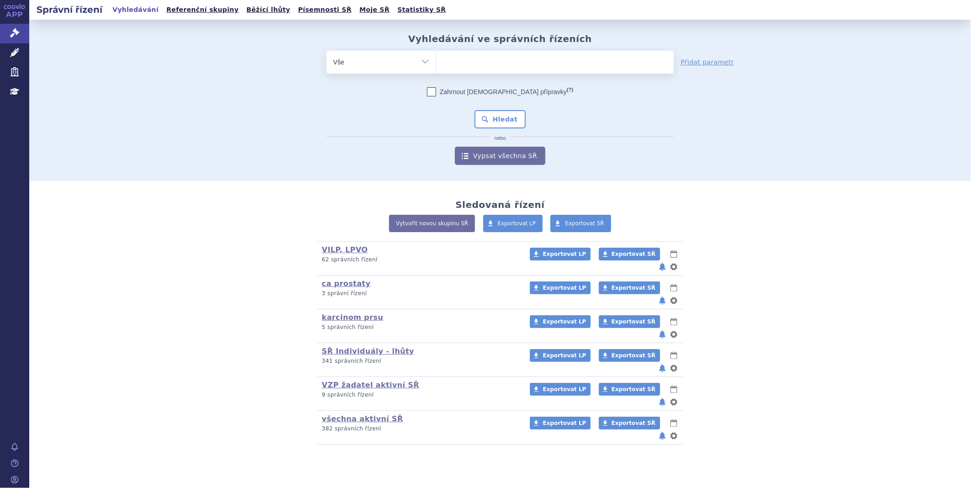
click at [455, 63] on ul at bounding box center [554, 60] width 237 height 19
click at [436, 63] on select at bounding box center [436, 61] width 0 height 23
type input "ta"
type input "tal"
type input "talv"
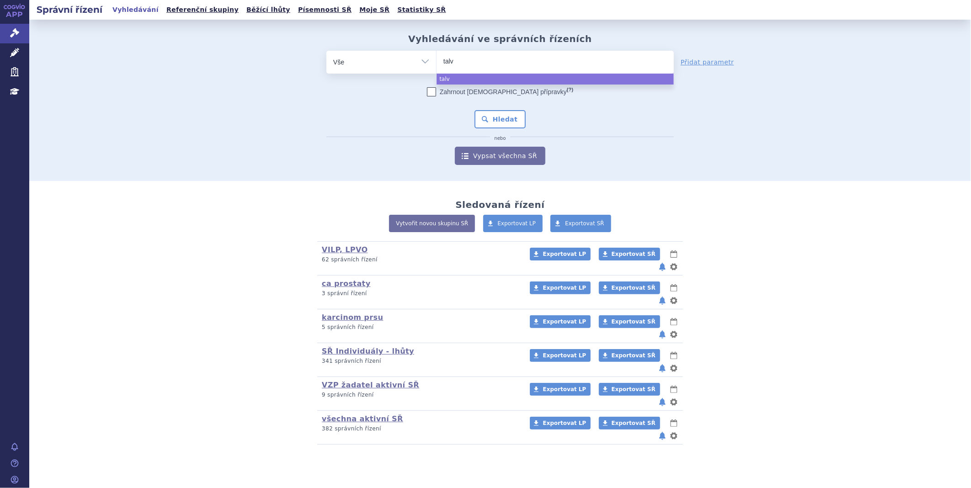
type input "talve"
type input "talvey"
select select "talvey"
click at [488, 115] on button "Hledat" at bounding box center [500, 119] width 52 height 18
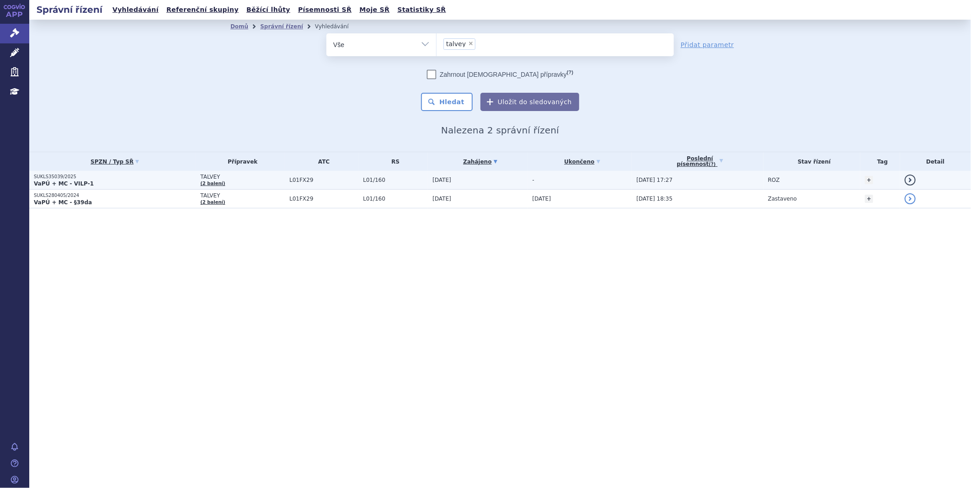
click at [146, 176] on p "SUKLS35039/2025" at bounding box center [115, 177] width 162 height 6
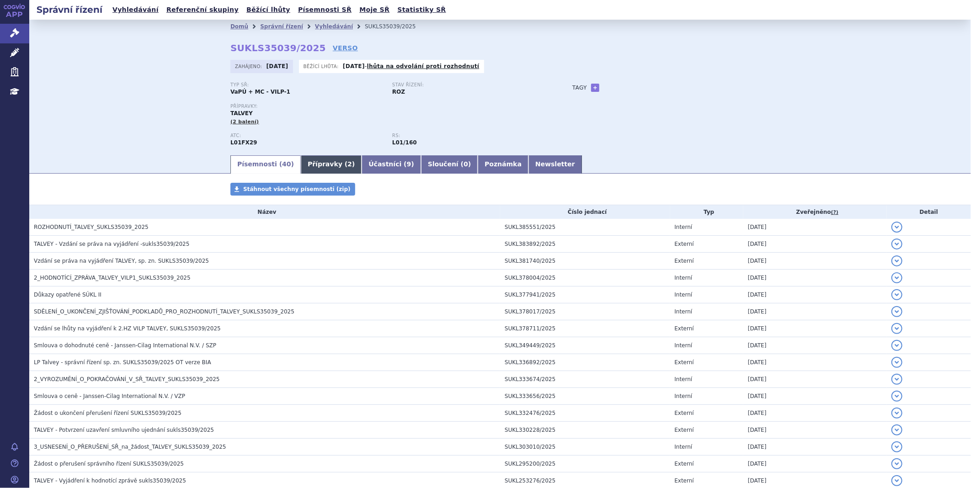
click at [308, 172] on link "Přípravky ( 2 )" at bounding box center [331, 164] width 61 height 18
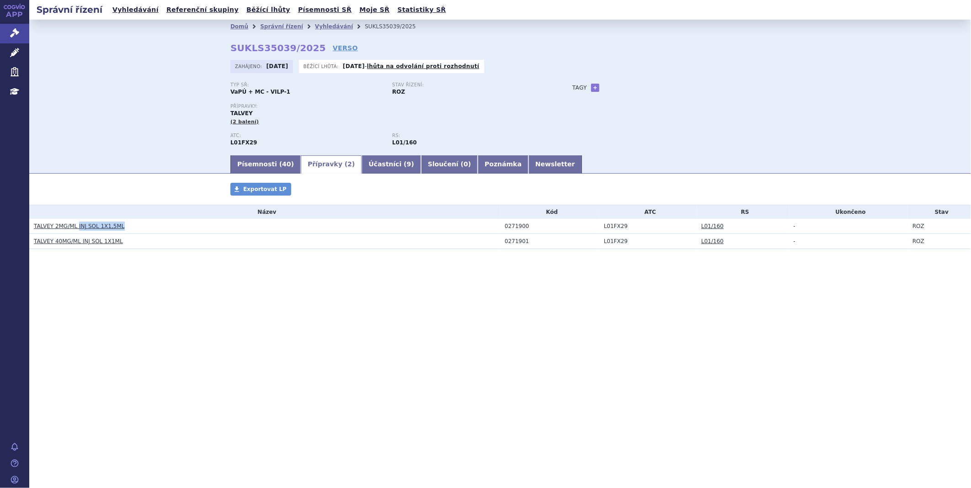
drag, startPoint x: 126, startPoint y: 228, endPoint x: 75, endPoint y: 234, distance: 51.0
click at [75, 234] on td "TALVEY 2MG/ML INJ SOL 1X1,5ML" at bounding box center [264, 226] width 471 height 15
click at [95, 226] on link "TALVEY 2MG/ML INJ SOL 1X1,5ML" at bounding box center [79, 226] width 91 height 6
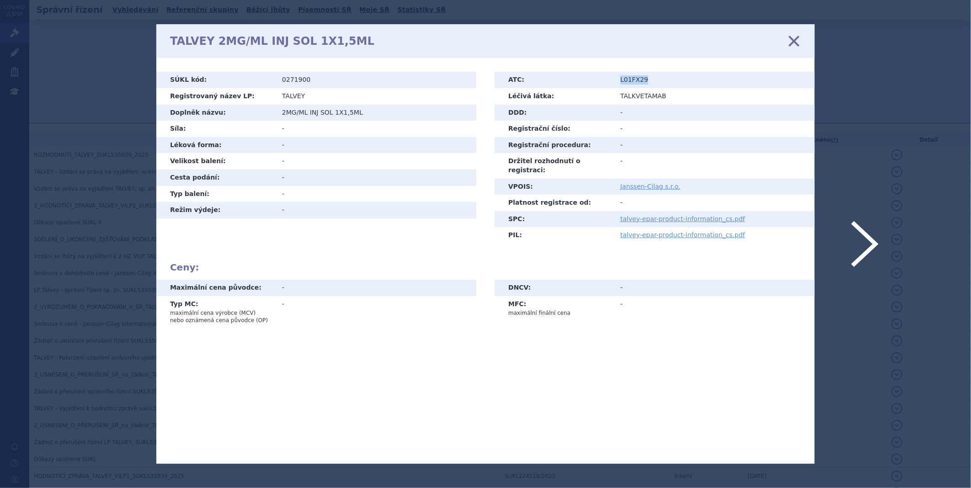
drag, startPoint x: 644, startPoint y: 80, endPoint x: 616, endPoint y: 81, distance: 28.3
click at [616, 81] on td "L01FX29" at bounding box center [713, 80] width 201 height 16
copy td "L01FX29"
click at [865, 160] on icon at bounding box center [485, 244] width 971 height 488
click at [791, 40] on icon at bounding box center [793, 41] width 19 height 19
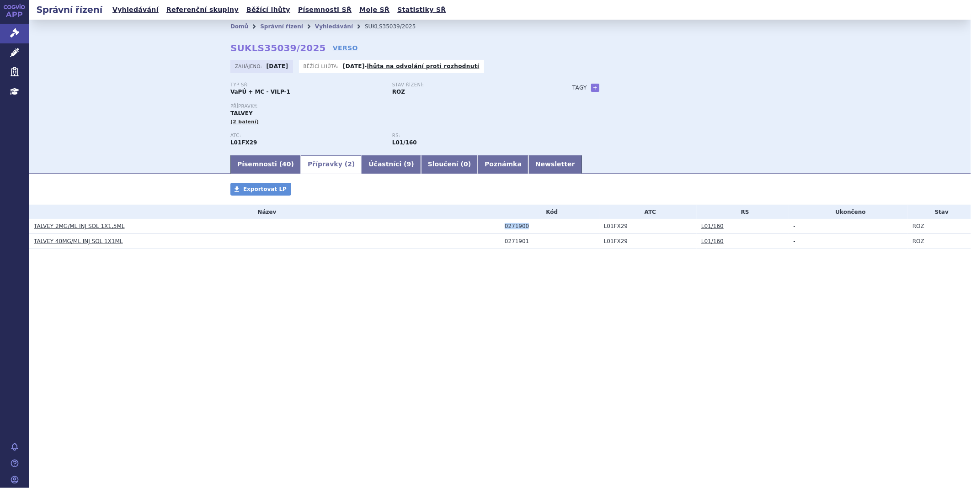
drag, startPoint x: 528, startPoint y: 227, endPoint x: 505, endPoint y: 228, distance: 22.9
click at [505, 228] on div "0271900" at bounding box center [551, 226] width 95 height 6
copy div "0271900"
click at [117, 234] on td "TALVEY 2MG/ML INJ SOL 1X1,5ML" at bounding box center [264, 226] width 471 height 15
drag, startPoint x: 121, startPoint y: 229, endPoint x: 53, endPoint y: 232, distance: 68.1
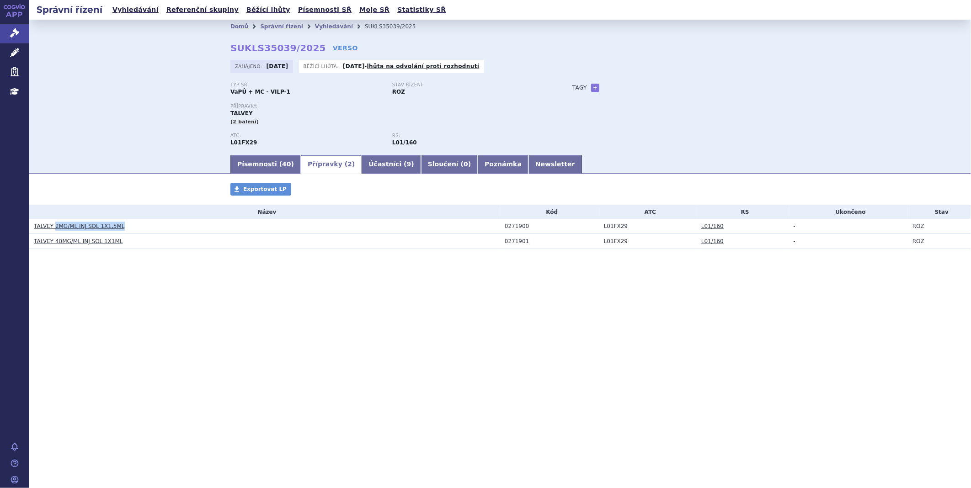
click at [53, 231] on h3 "TALVEY 2MG/ML INJ SOL 1X1,5ML" at bounding box center [267, 226] width 466 height 9
copy link "2MG/ML INJ SOL 1X1,5ML"
drag, startPoint x: 116, startPoint y: 244, endPoint x: 53, endPoint y: 248, distance: 62.7
click at [53, 248] on td "TALVEY 40MG/ML INJ SOL 1X1ML" at bounding box center [264, 241] width 471 height 15
copy link "40MG/ML INJ SOL 1X1ML"
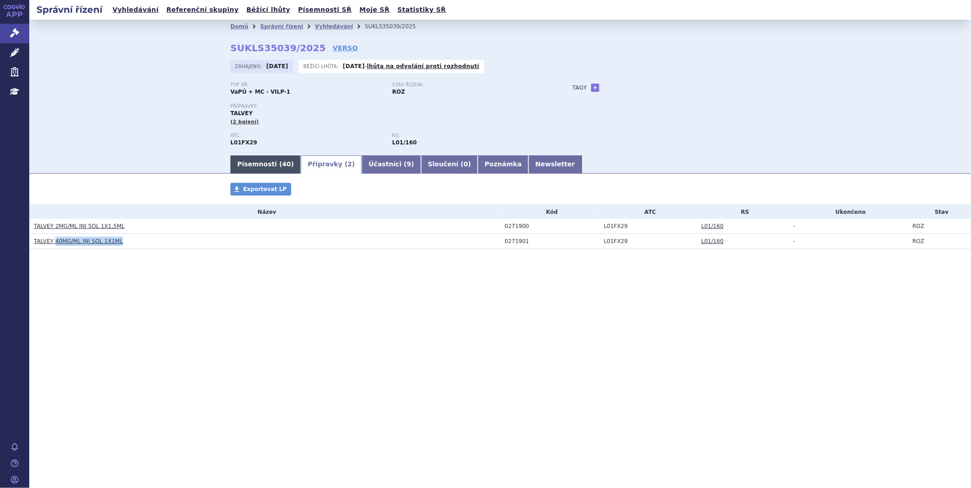
click at [266, 165] on link "Písemnosti ( 40 )" at bounding box center [265, 164] width 70 height 18
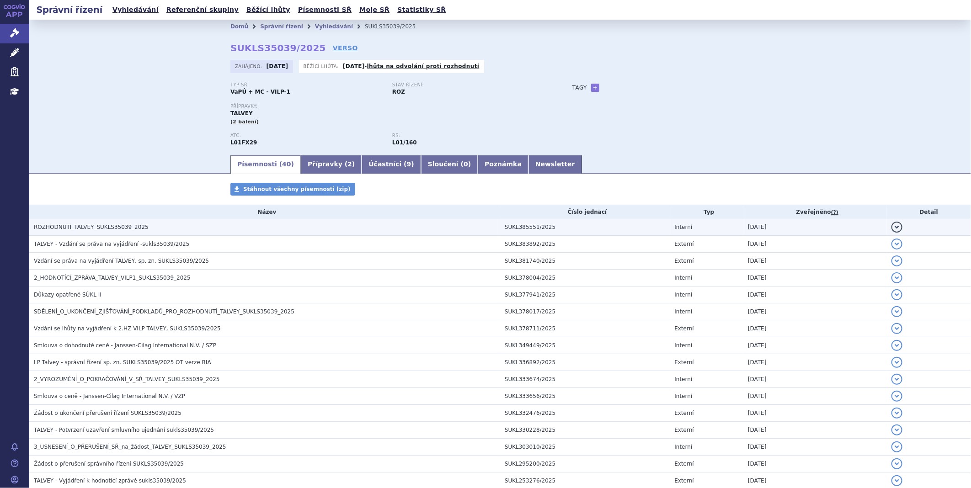
click at [93, 228] on span "ROZHODNUTÍ_TALVEY_SUKLS35039_2025" at bounding box center [91, 227] width 115 height 6
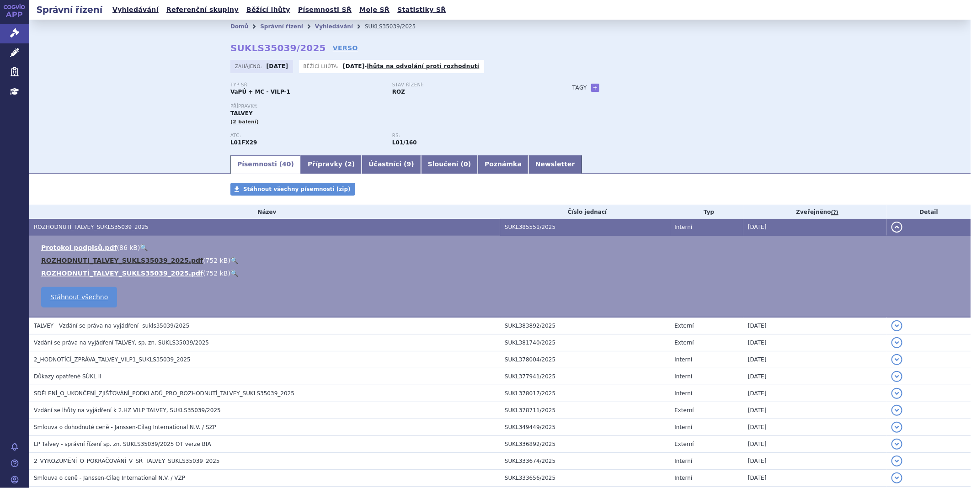
click at [103, 260] on link "ROZHODNUTI_TALVEY_SUKLS35039_2025.pdf" at bounding box center [122, 260] width 162 height 7
click at [361, 172] on link "Účastníci ( 9 )" at bounding box center [390, 164] width 59 height 18
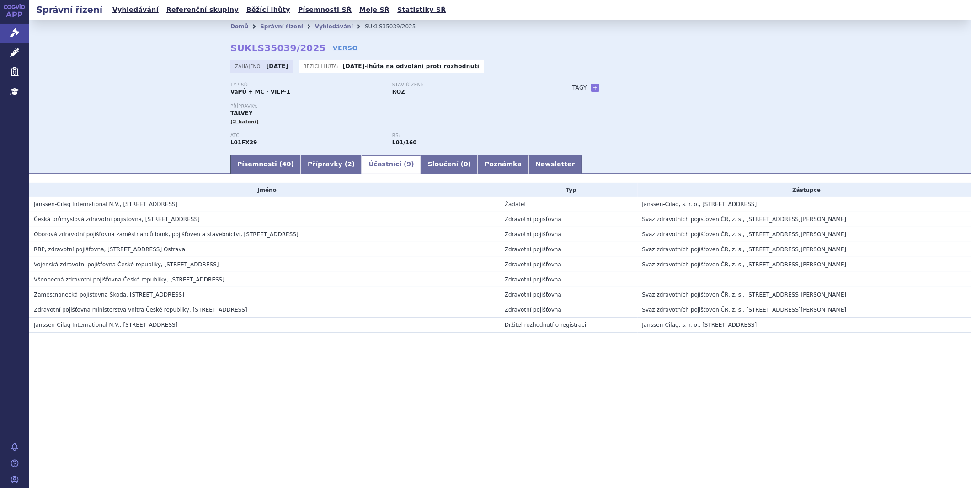
drag, startPoint x: 196, startPoint y: 209, endPoint x: 27, endPoint y: 209, distance: 169.1
click at [27, 209] on div "APP Správní řízení Léčivé přípravky Zdravotnické prostředky Education Notifikac…" at bounding box center [485, 244] width 971 height 488
click at [207, 204] on h3 "Janssen-Cilag International N.V., [STREET_ADDRESS]" at bounding box center [267, 204] width 466 height 9
drag, startPoint x: 195, startPoint y: 207, endPoint x: 33, endPoint y: 206, distance: 161.8
click at [34, 206] on h3 "Janssen-Cilag International N.V., [STREET_ADDRESS]" at bounding box center [267, 204] width 466 height 9
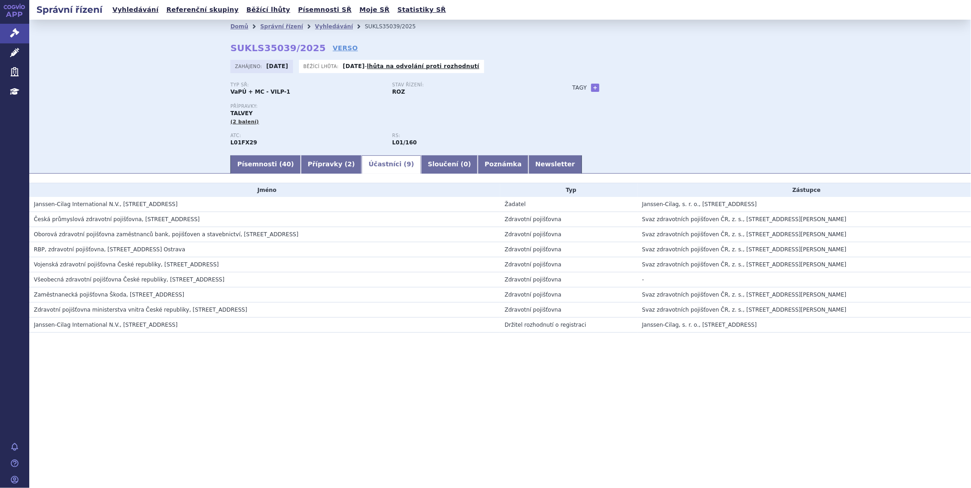
copy span "Janssen-Cilag International N.V., [STREET_ADDRESS]"
